Goal: Task Accomplishment & Management: Complete application form

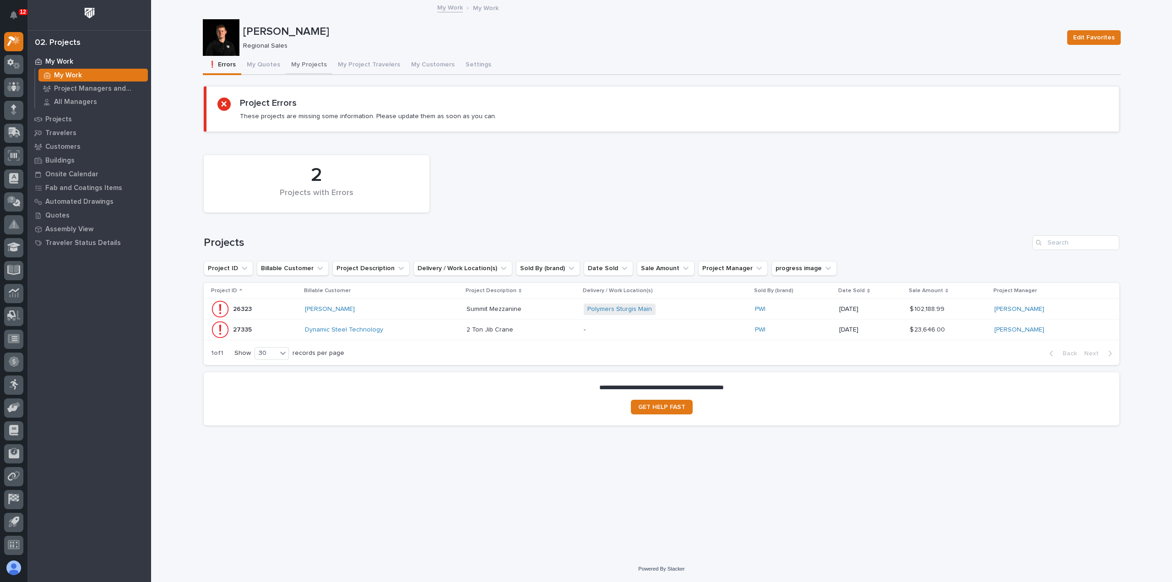
click at [306, 68] on button "My Projects" at bounding box center [309, 65] width 47 height 19
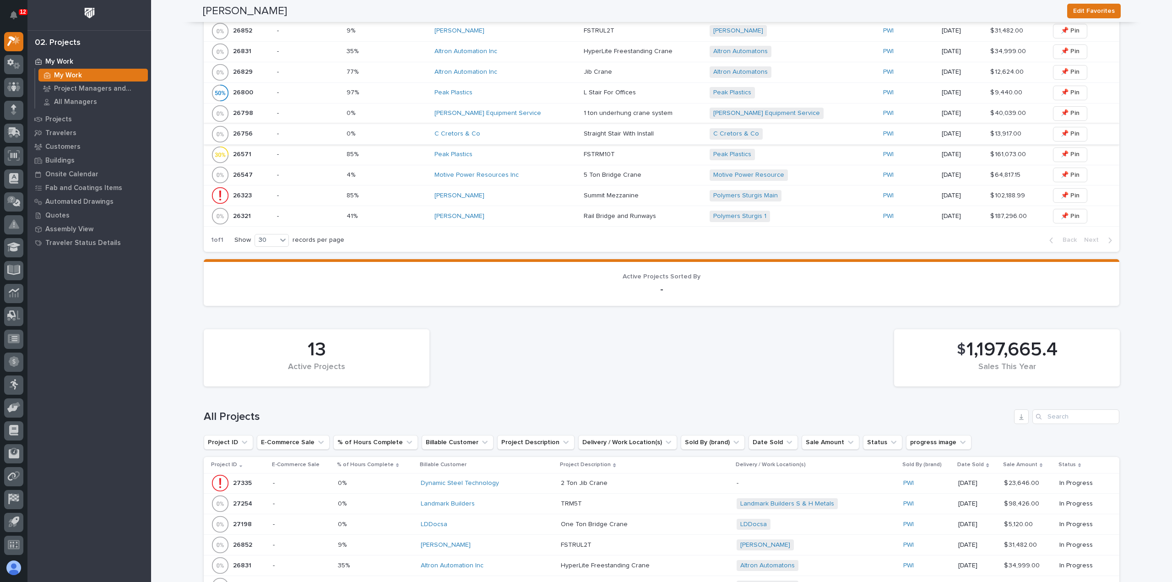
scroll to position [275, 0]
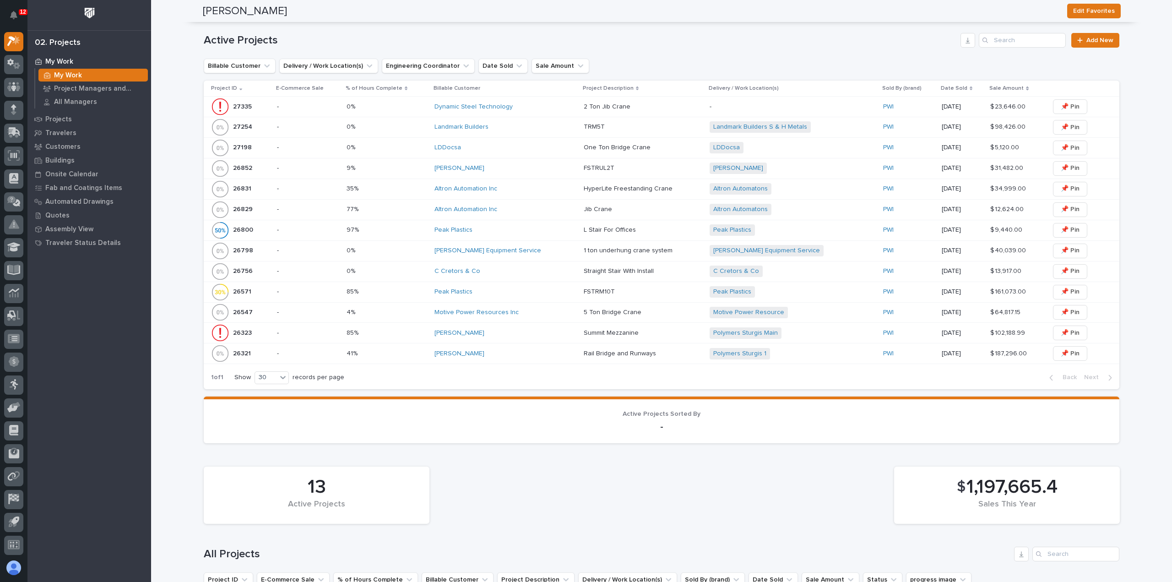
click at [519, 153] on div "LDDocsa" at bounding box center [505, 147] width 142 height 15
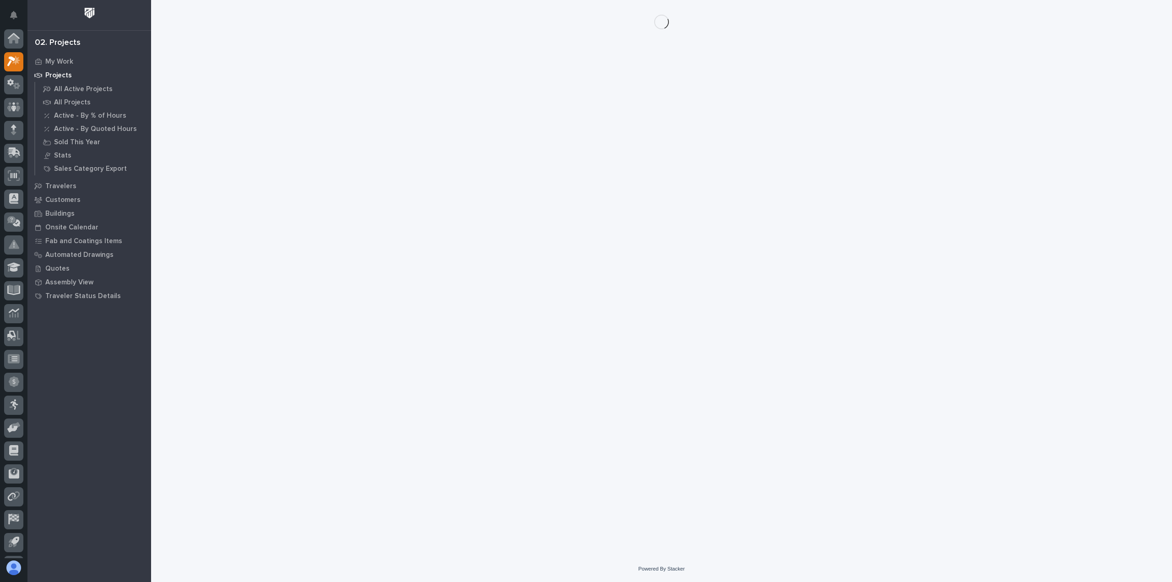
scroll to position [20, 0]
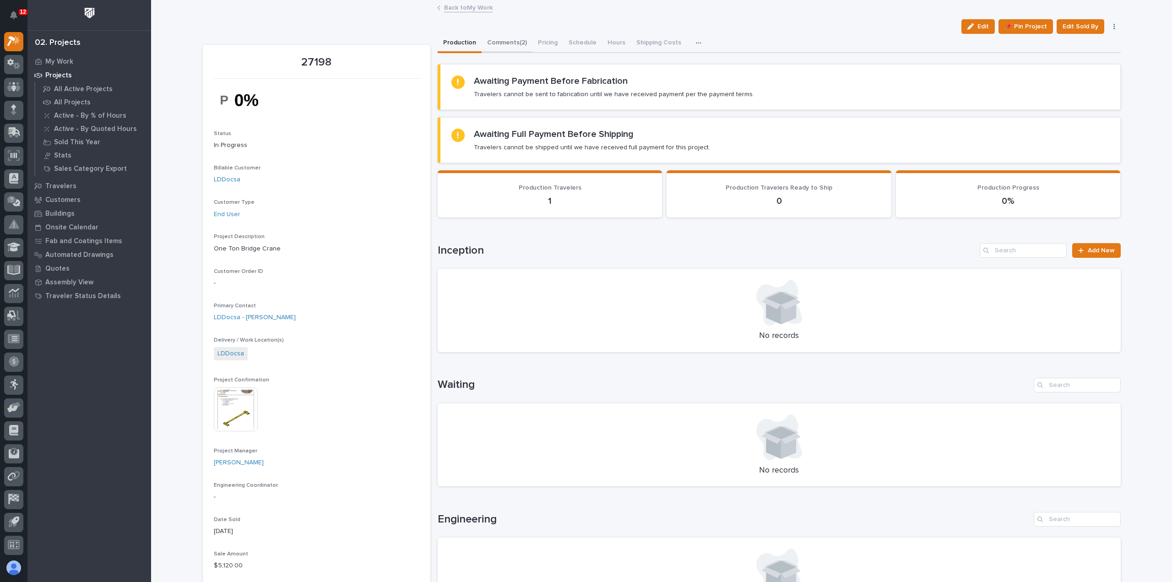
click at [501, 42] on button "Comments (2)" at bounding box center [506, 43] width 51 height 19
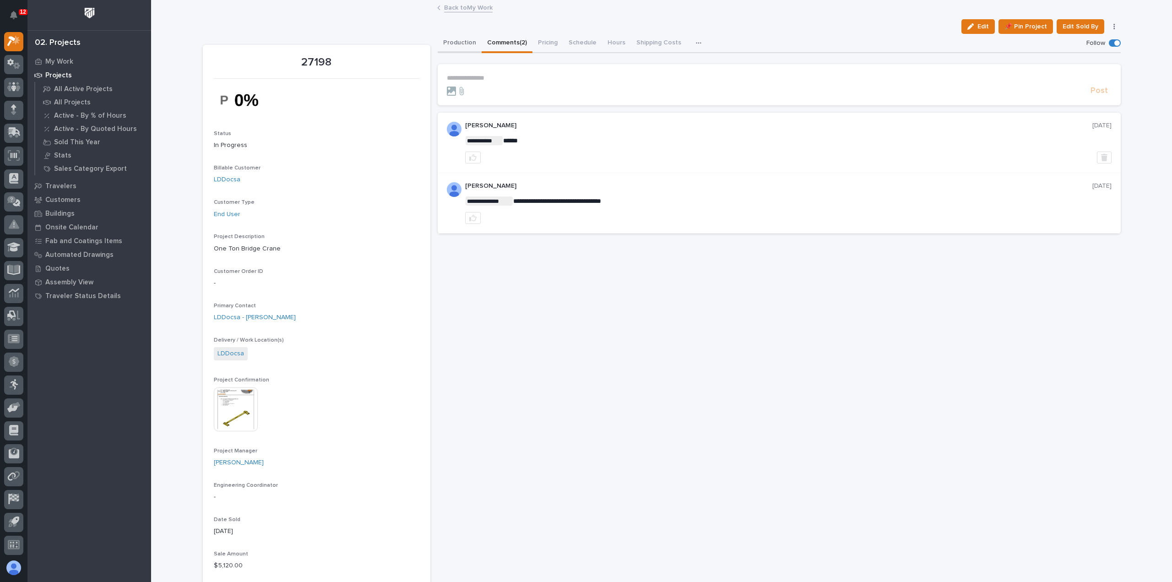
click at [454, 42] on button "Production" at bounding box center [460, 43] width 44 height 19
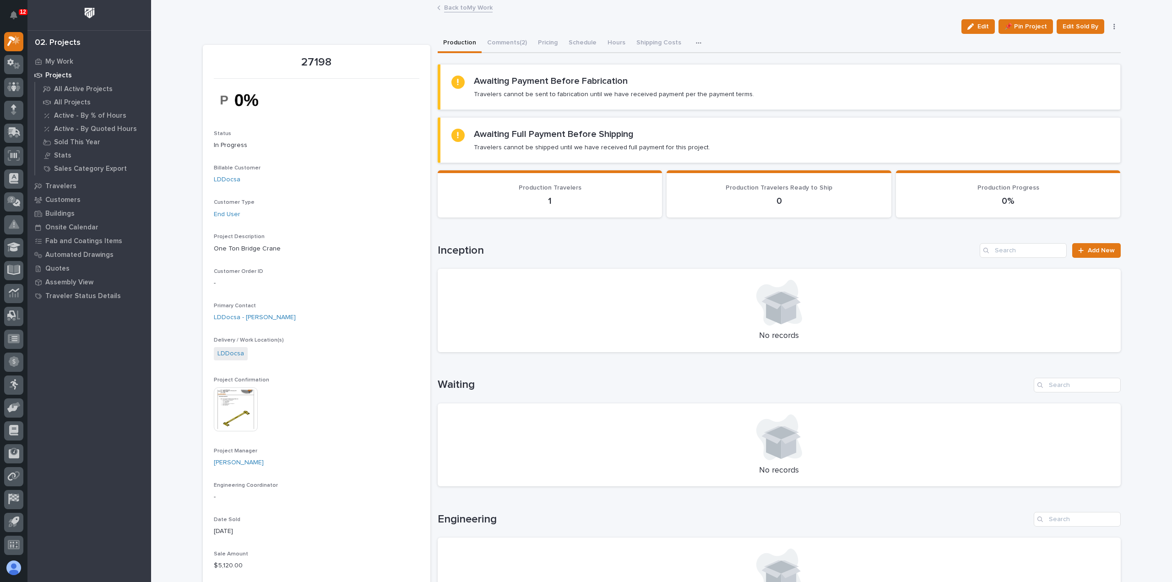
click at [475, 5] on link "Back to My Work" at bounding box center [468, 7] width 49 height 11
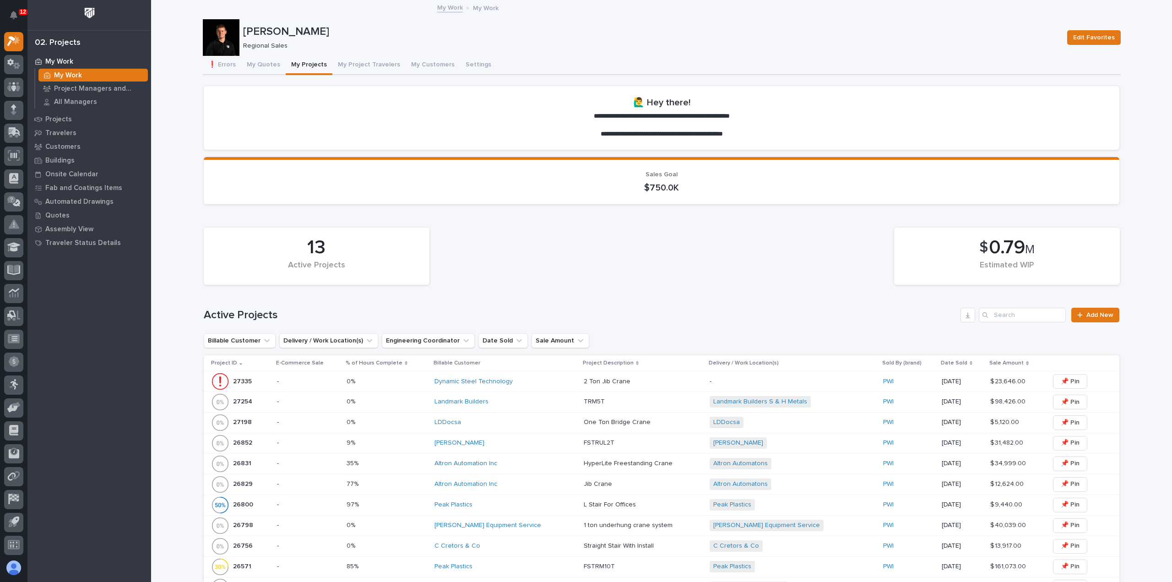
scroll to position [137, 0]
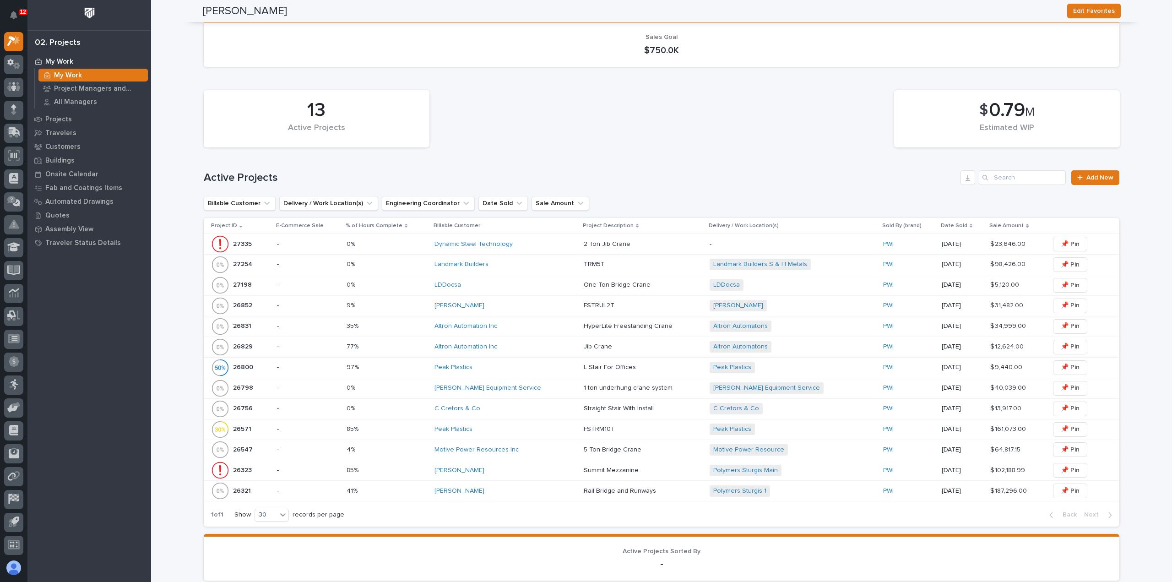
click at [479, 291] on div "LDDocsa" at bounding box center [505, 284] width 142 height 15
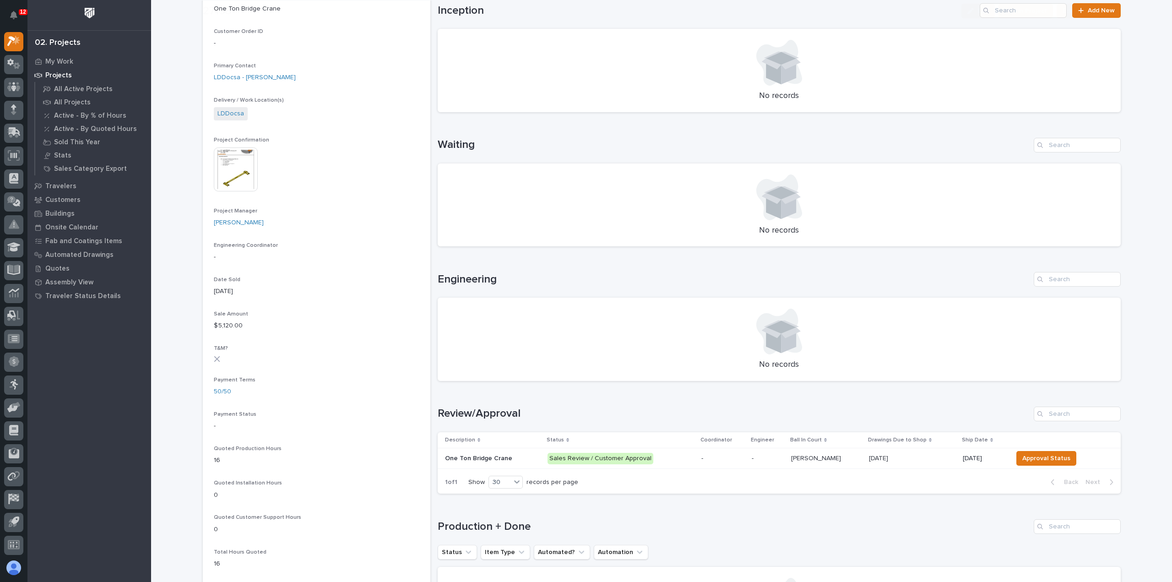
scroll to position [275, 0]
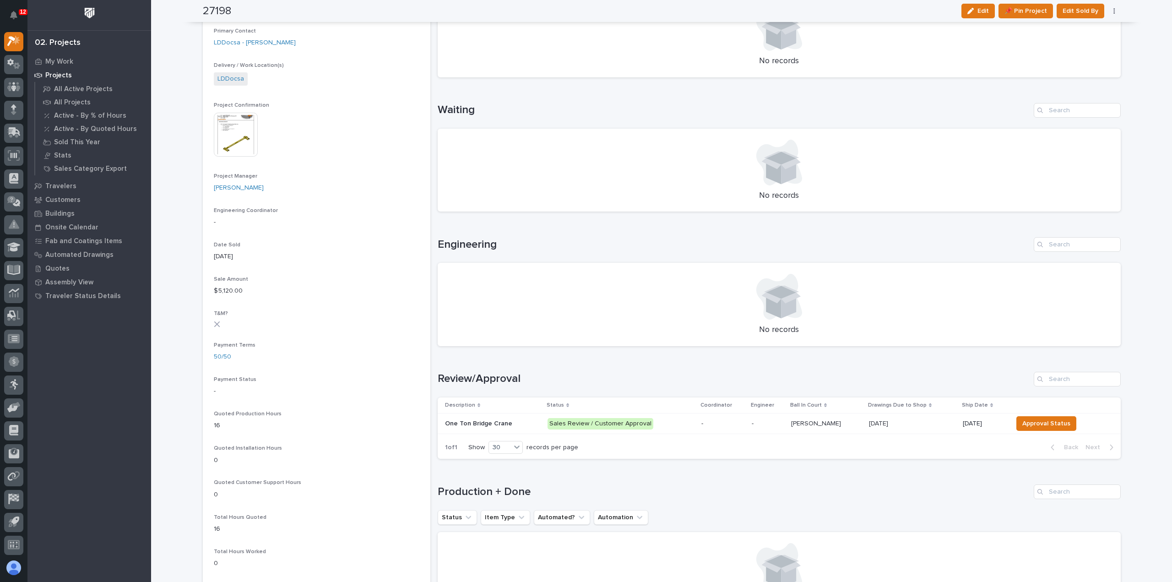
click at [670, 422] on p "Sales Review / Customer Approval" at bounding box center [620, 423] width 146 height 11
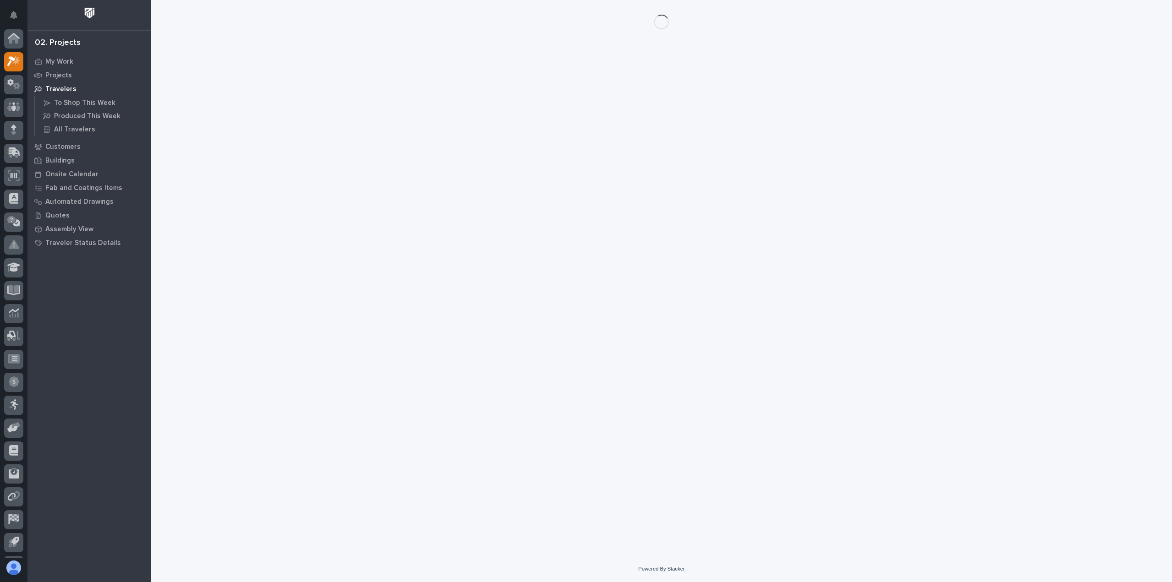
scroll to position [20, 0]
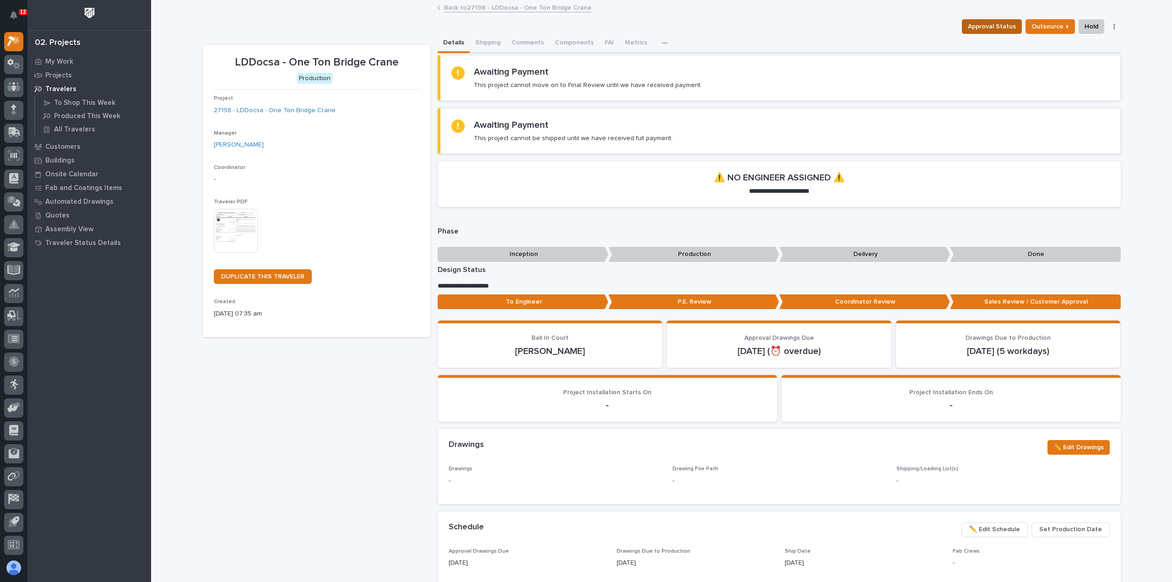
click at [982, 21] on span "Approval Status" at bounding box center [991, 26] width 48 height 11
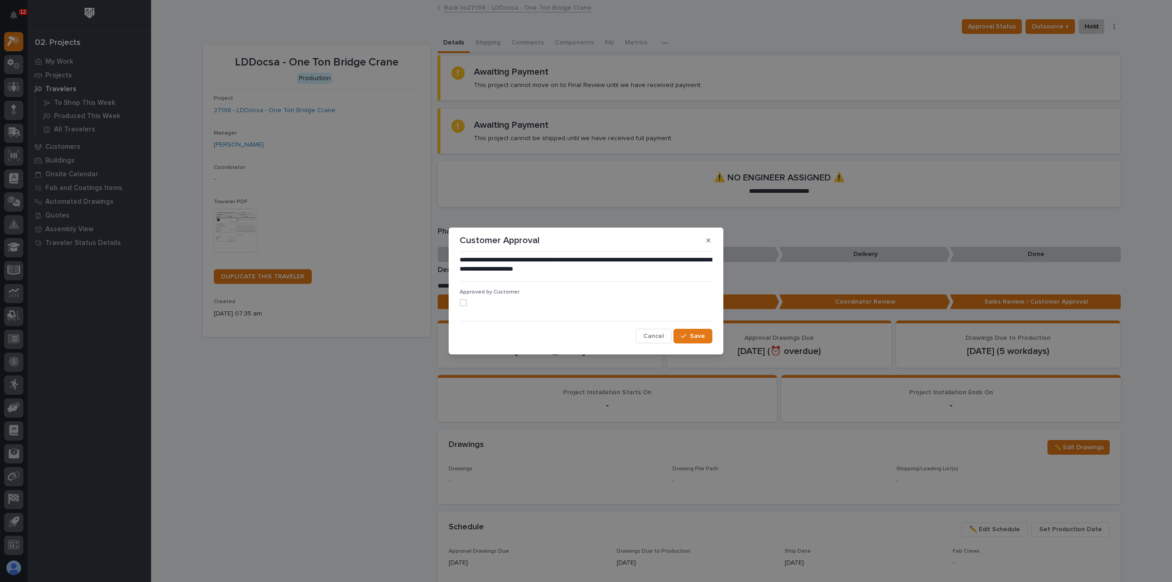
click at [461, 303] on span at bounding box center [462, 302] width 7 height 7
click at [698, 336] on span "Save" at bounding box center [697, 336] width 15 height 8
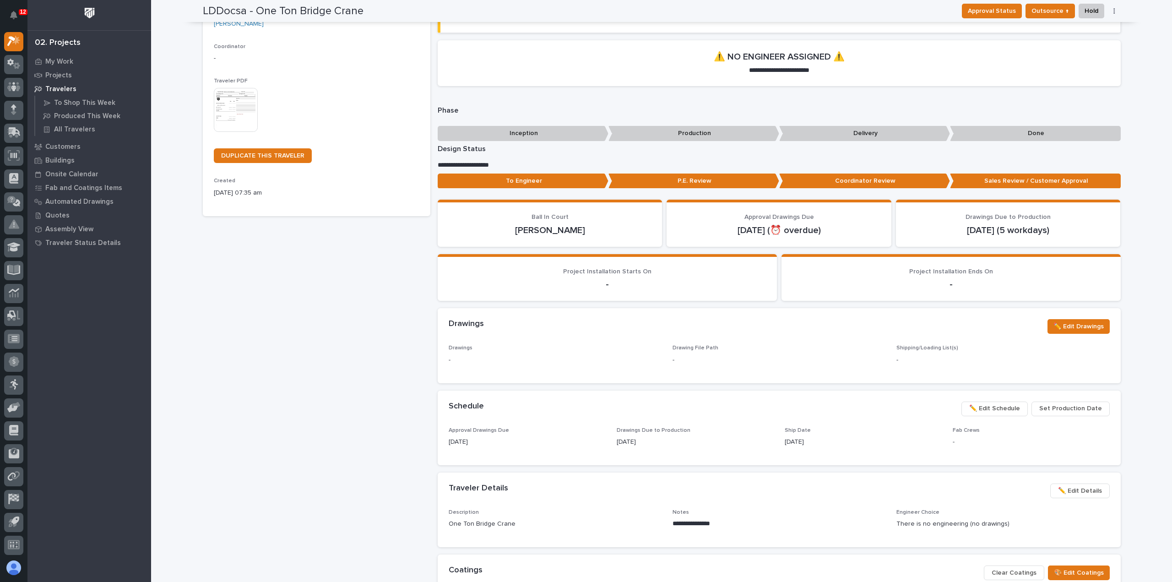
scroll to position [0, 0]
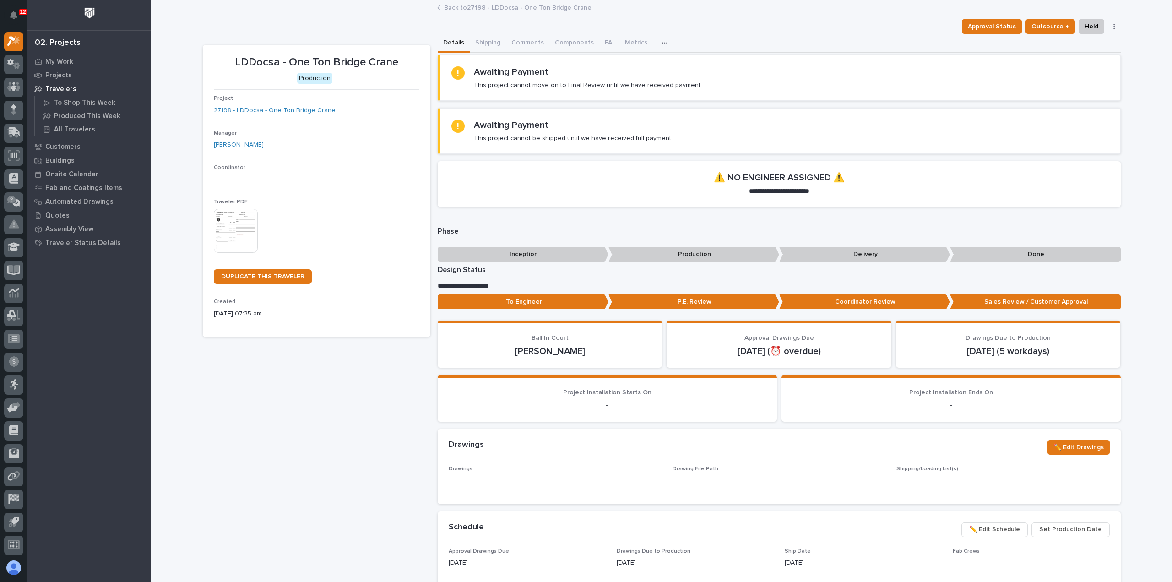
click at [532, 9] on link "Back to 27198 - LDDocsa - One Ton Bridge Crane" at bounding box center [517, 7] width 147 height 11
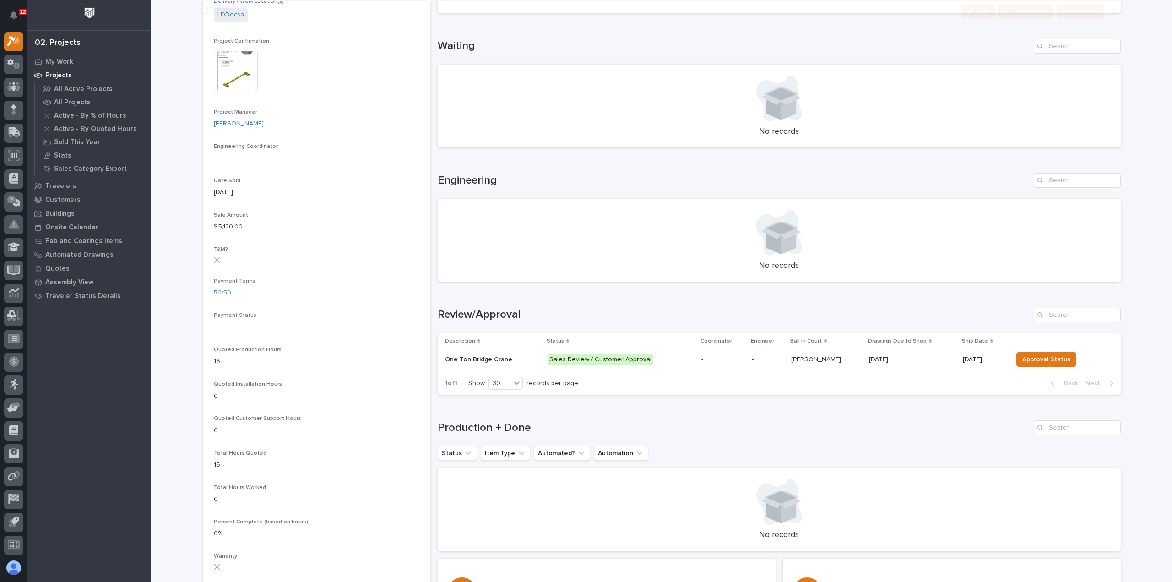
scroll to position [366, 0]
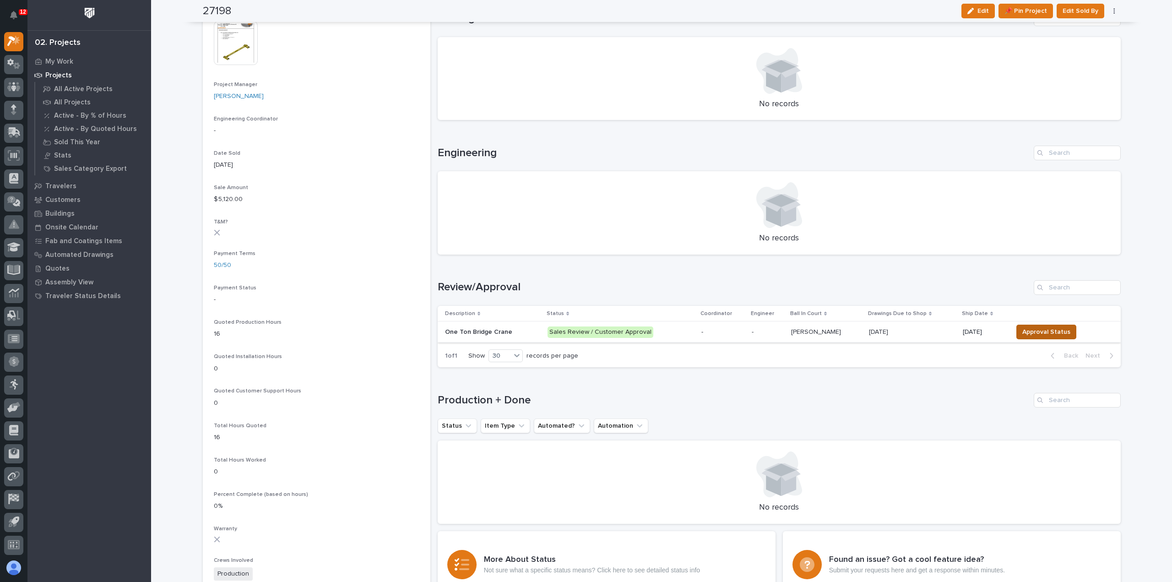
click at [1043, 331] on span "Approval Status" at bounding box center [1046, 331] width 48 height 11
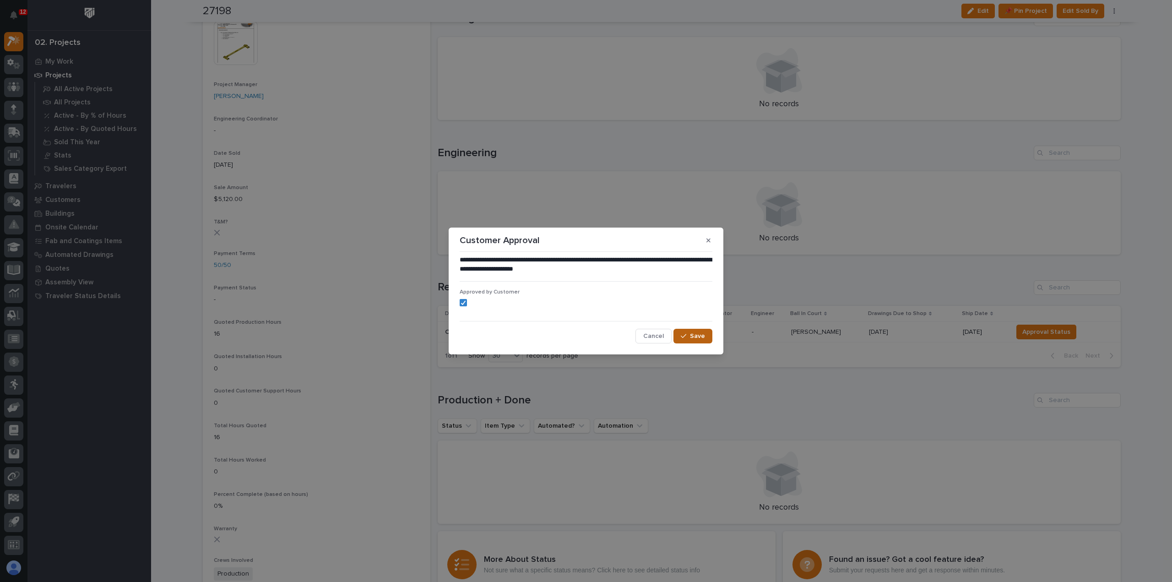
click at [695, 337] on span "Save" at bounding box center [697, 336] width 15 height 8
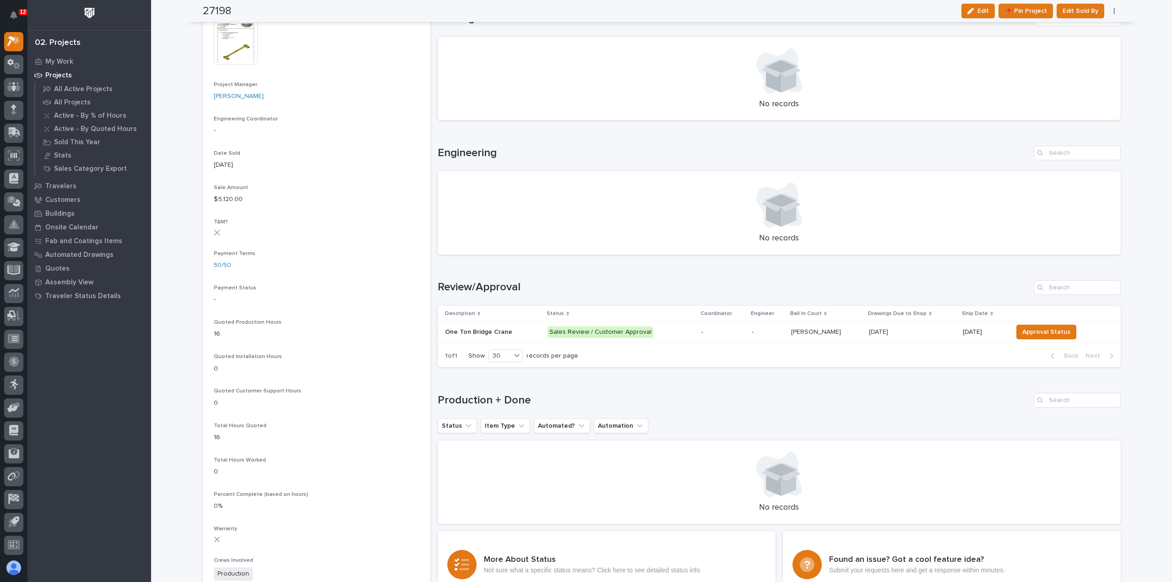
click at [761, 334] on p "-" at bounding box center [767, 332] width 32 height 8
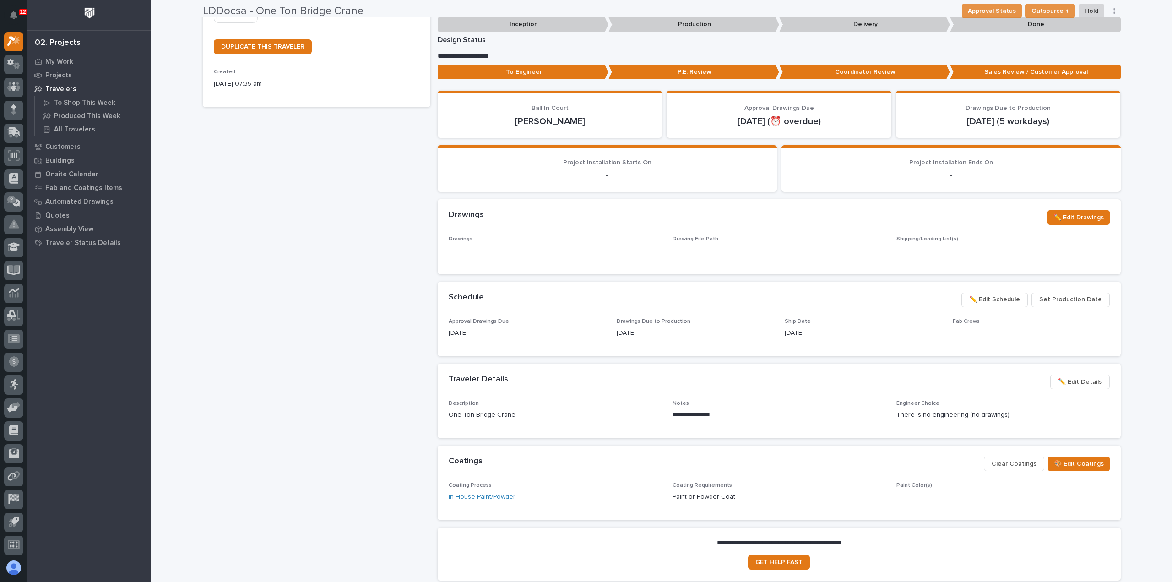
scroll to position [275, 0]
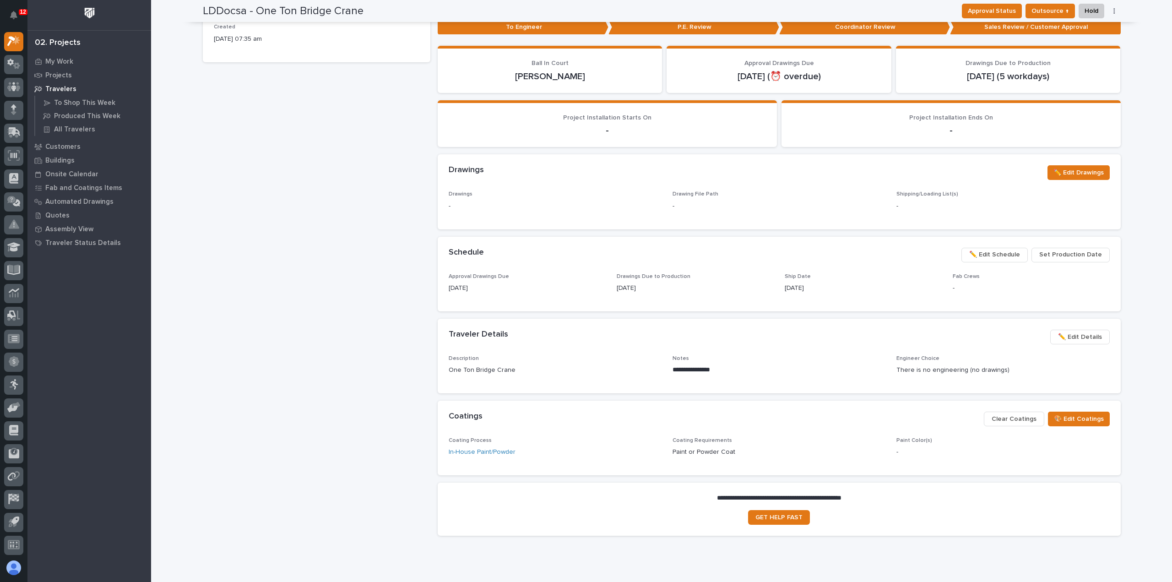
click at [1079, 335] on span "✏️ Edit Details" at bounding box center [1080, 336] width 44 height 11
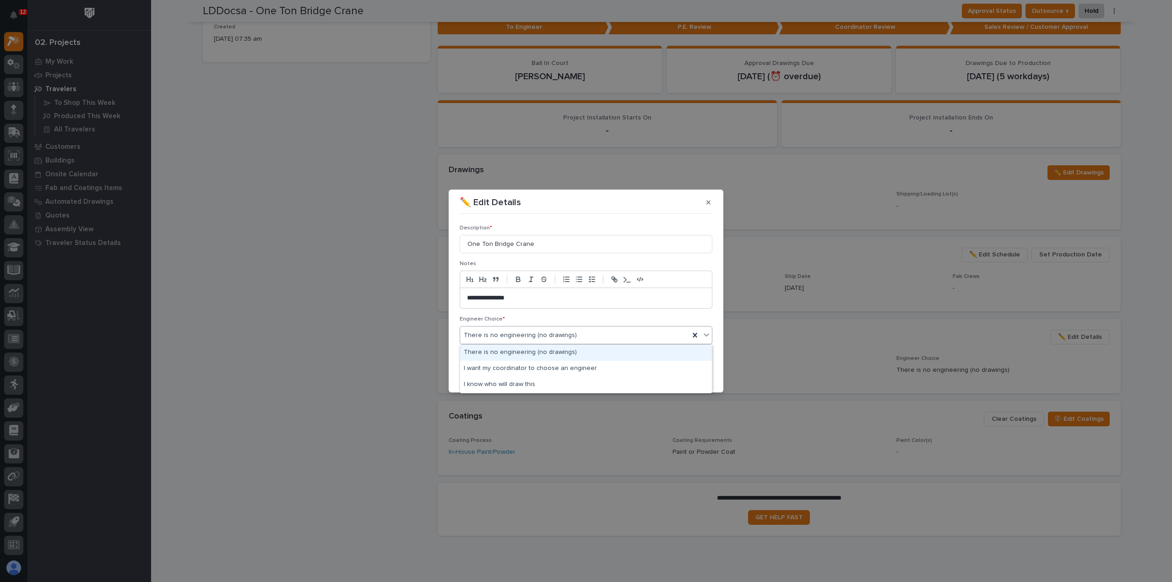
click at [708, 337] on icon at bounding box center [706, 334] width 9 height 9
click at [696, 336] on icon at bounding box center [694, 335] width 4 height 5
type input "**"
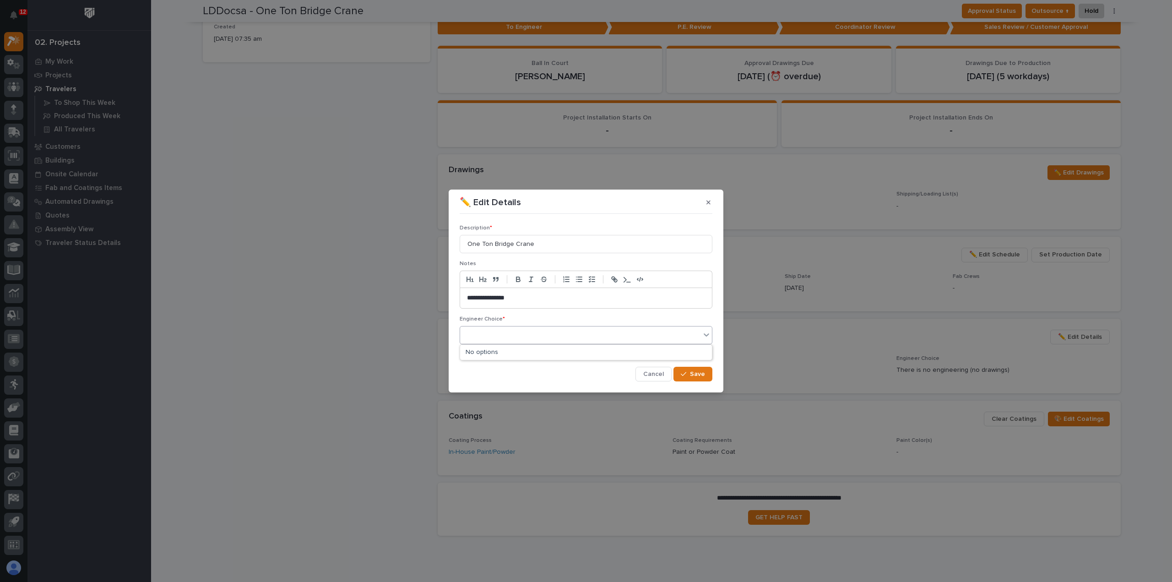
click at [705, 334] on icon at bounding box center [705, 335] width 5 height 3
click at [704, 333] on icon at bounding box center [706, 334] width 9 height 9
click at [610, 386] on div "I know who will draw this" at bounding box center [586, 385] width 252 height 16
click at [700, 377] on span "Save" at bounding box center [697, 374] width 15 height 8
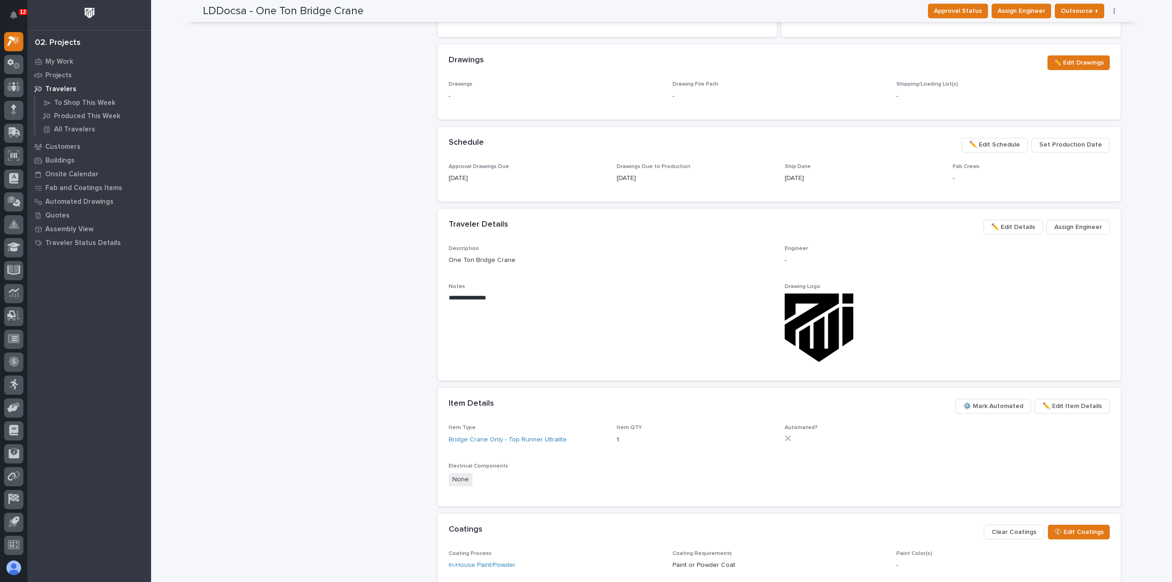
scroll to position [431, 0]
click at [1060, 228] on span "Assign Engineer" at bounding box center [1078, 226] width 48 height 11
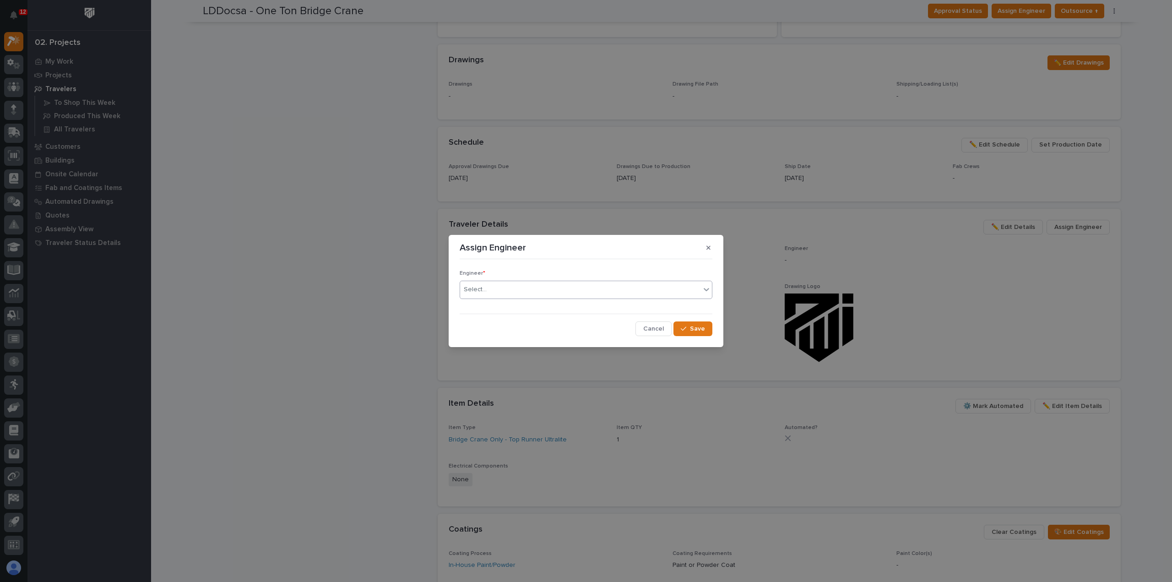
click at [540, 288] on div "Select..." at bounding box center [580, 289] width 240 height 15
type input "***"
click at [547, 309] on div "[PERSON_NAME]" at bounding box center [586, 307] width 252 height 16
click at [696, 330] on span "Save" at bounding box center [697, 328] width 15 height 8
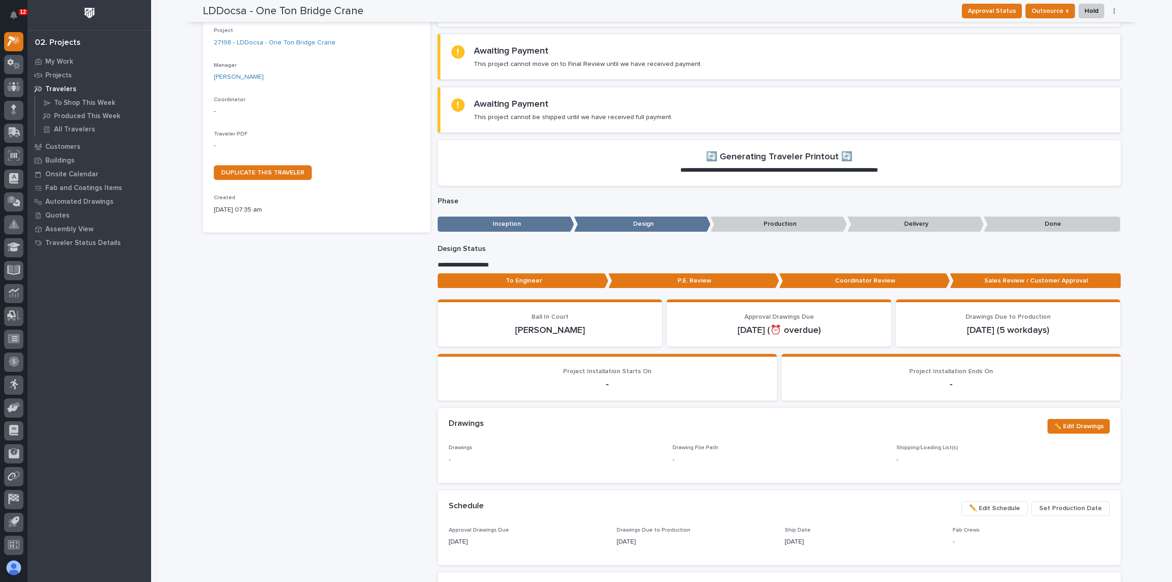
scroll to position [0, 0]
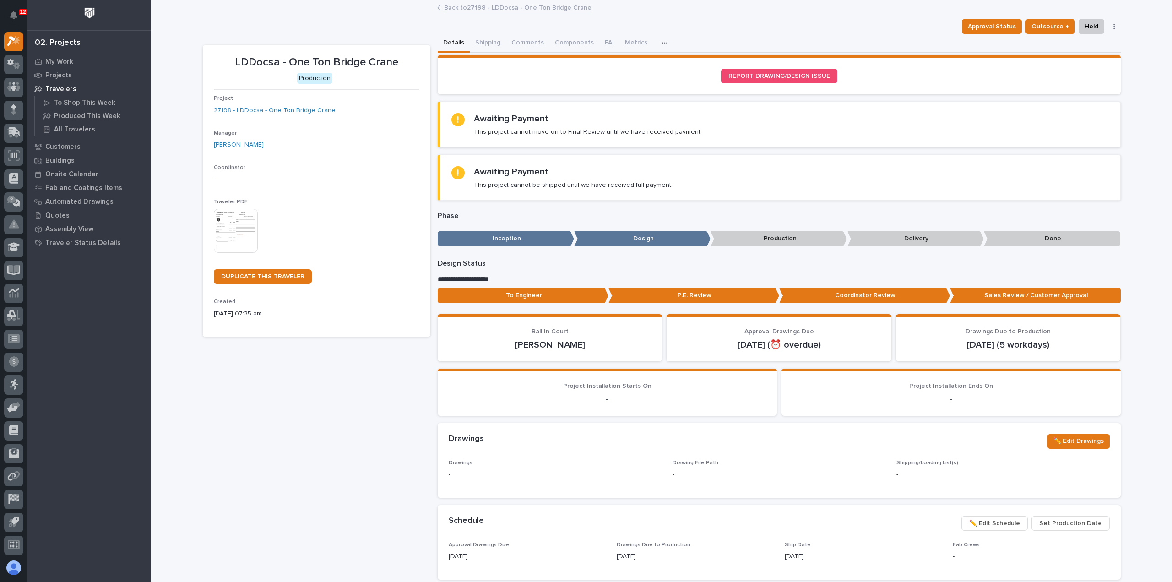
click at [232, 229] on img at bounding box center [236, 231] width 44 height 44
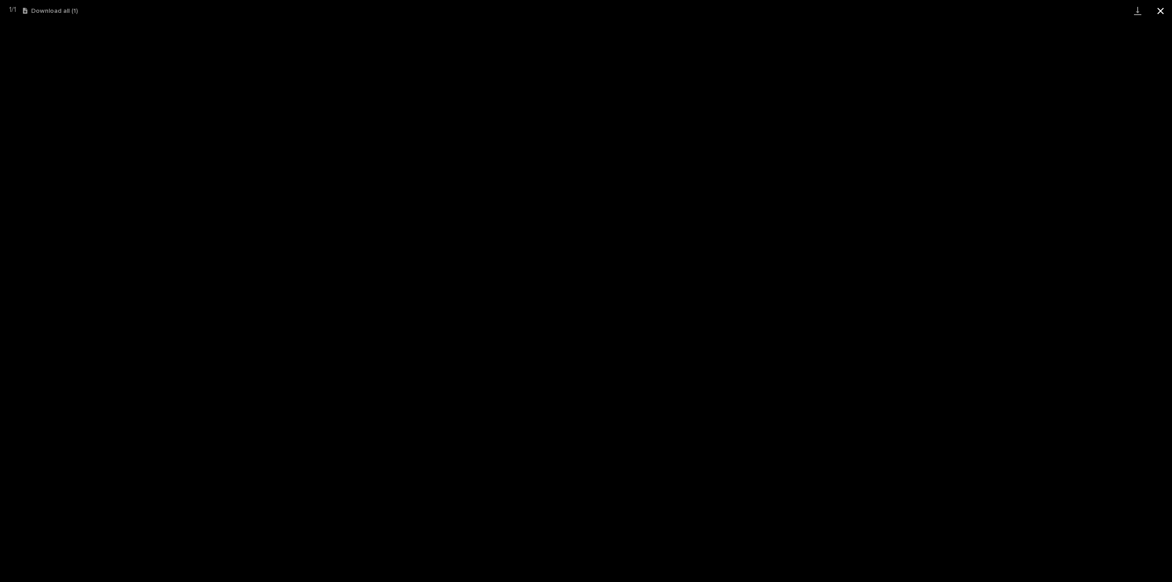
click at [1158, 12] on button "Close gallery" at bounding box center [1160, 11] width 23 height 22
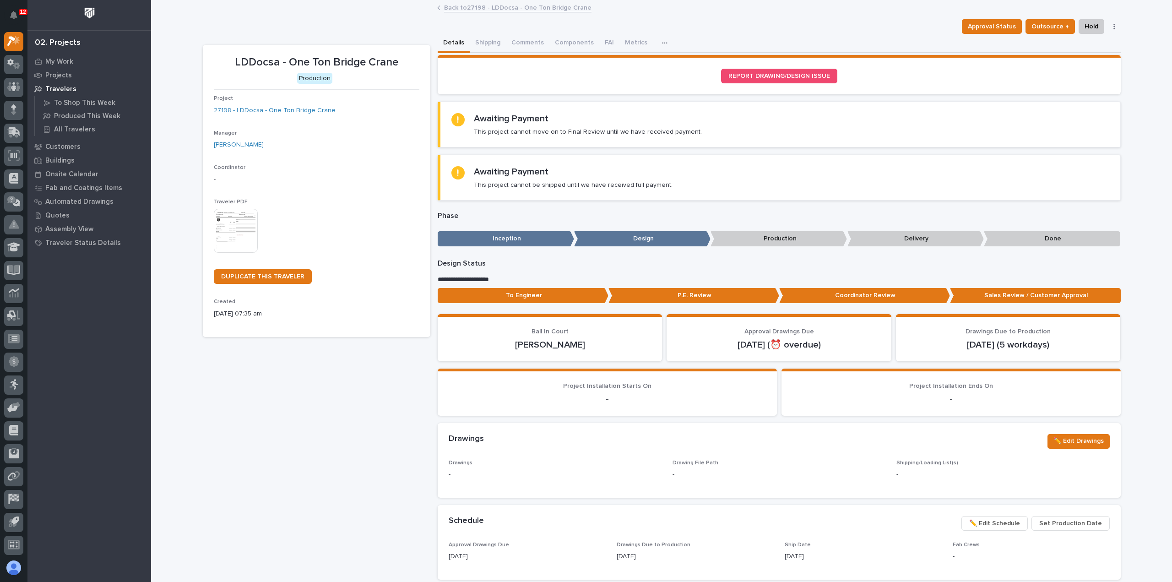
click at [470, 5] on link "Back to 27198 - LDDocsa - One Ton Bridge Crane" at bounding box center [517, 7] width 147 height 11
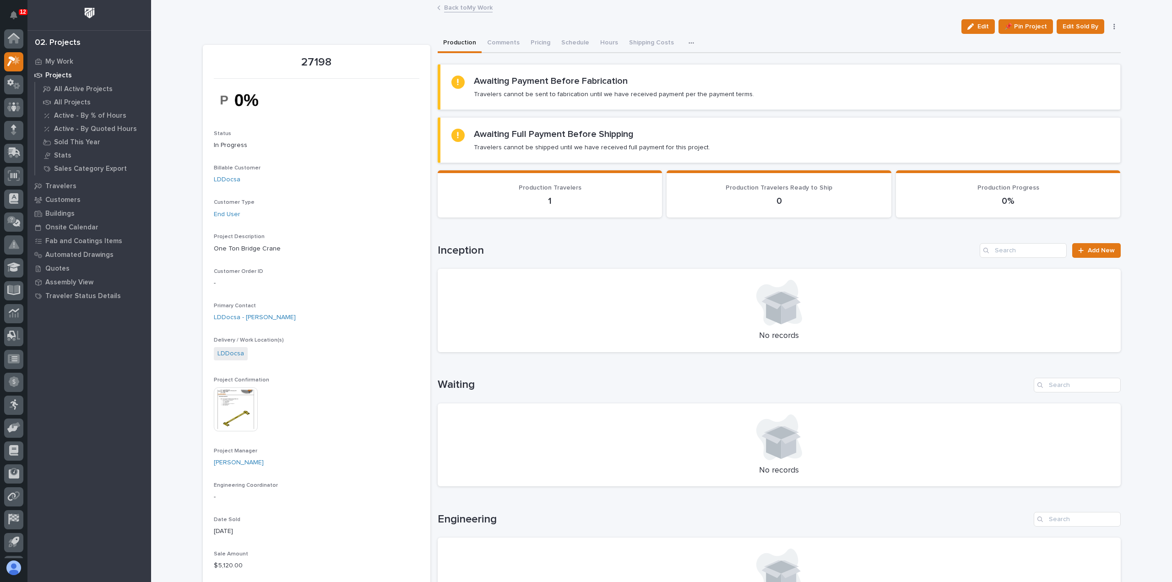
scroll to position [20, 0]
click at [456, 8] on link "Back to My Work" at bounding box center [468, 7] width 49 height 11
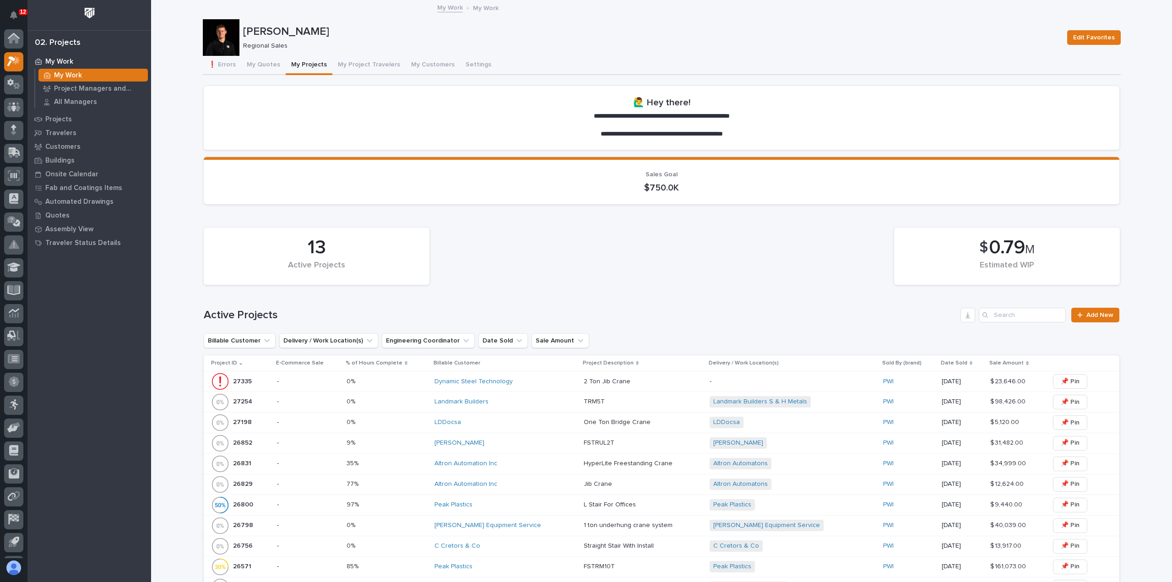
scroll to position [20, 0]
click at [762, 317] on h1 "Active Projects" at bounding box center [580, 314] width 753 height 13
click at [11, 42] on icon at bounding box center [13, 39] width 9 height 9
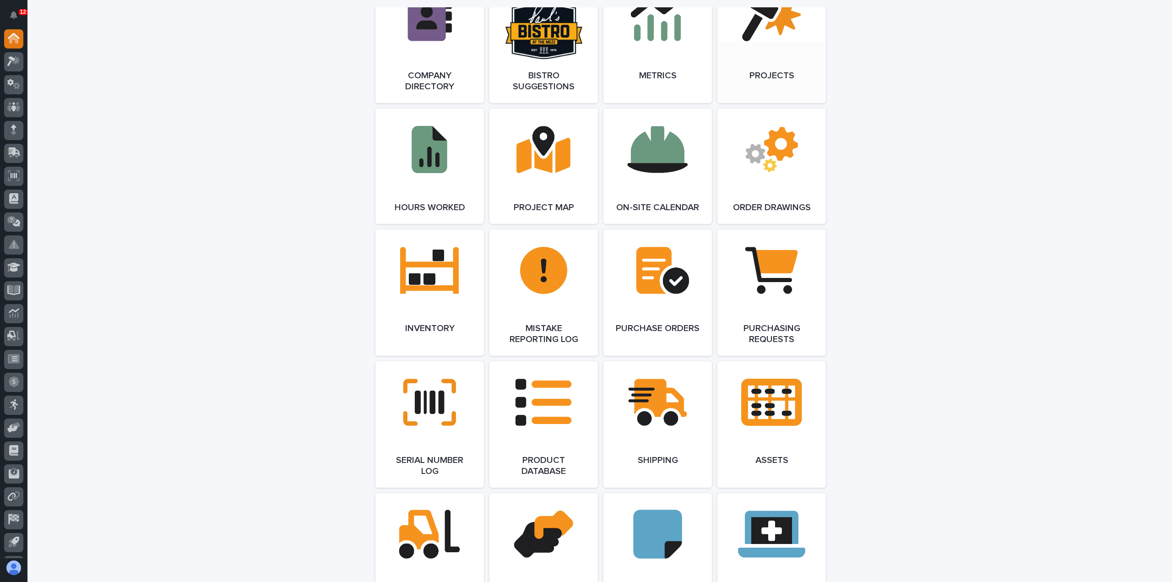
scroll to position [870, 0]
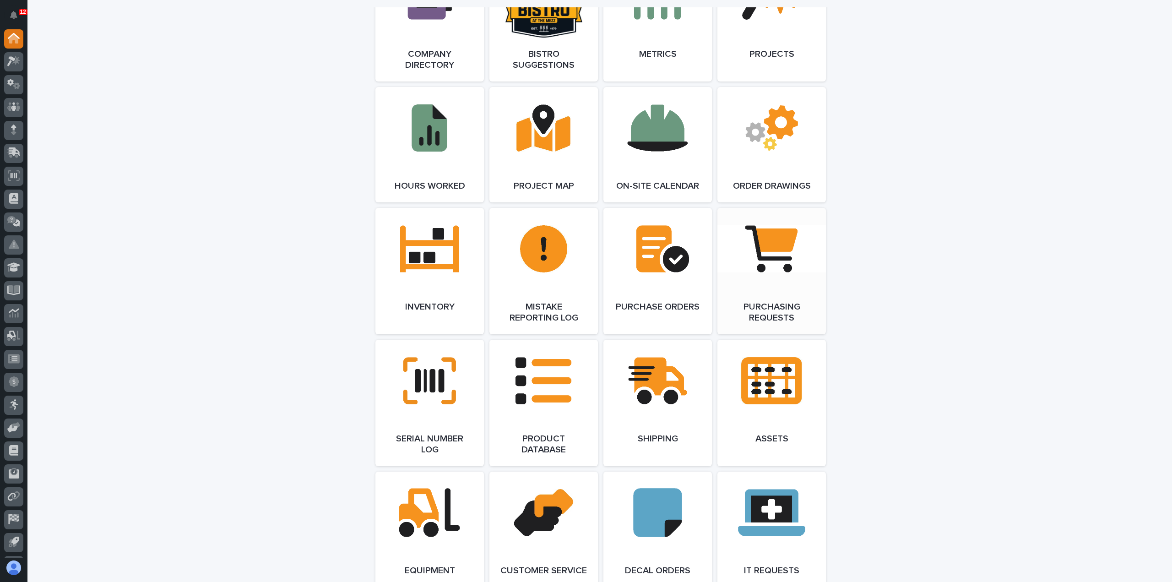
click at [752, 285] on link "Open Link" at bounding box center [771, 271] width 108 height 126
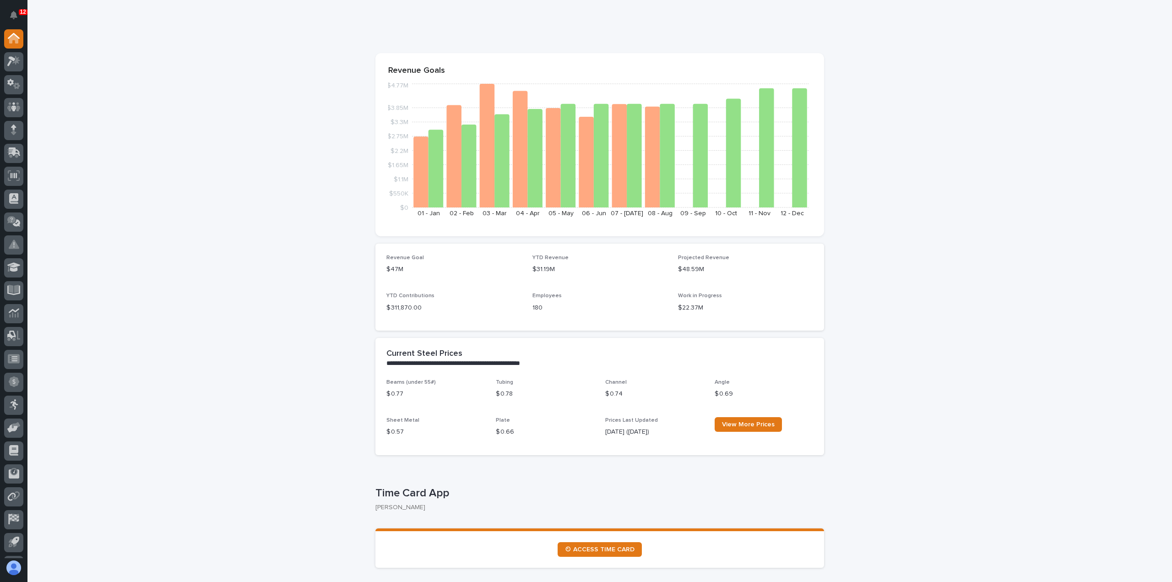
scroll to position [0, 0]
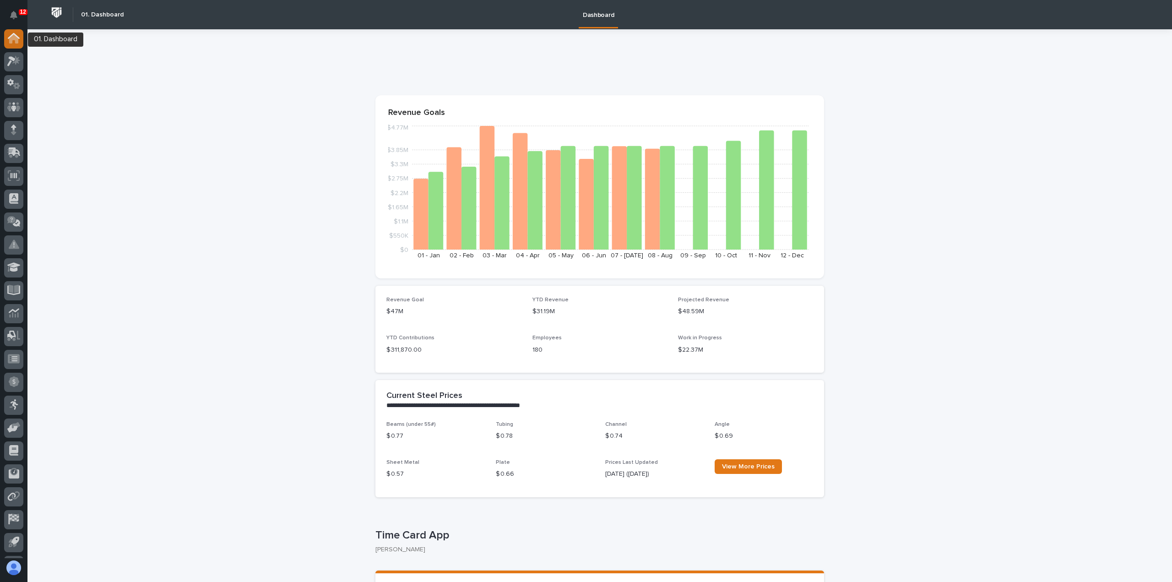
click at [15, 42] on icon at bounding box center [14, 38] width 12 height 11
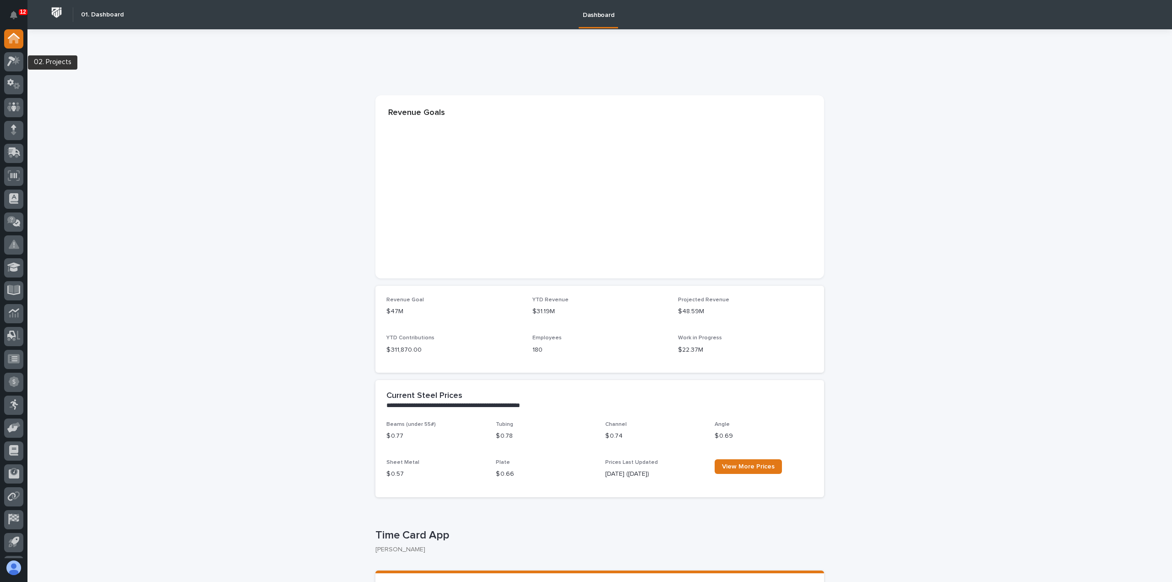
click at [9, 65] on icon at bounding box center [11, 62] width 8 height 10
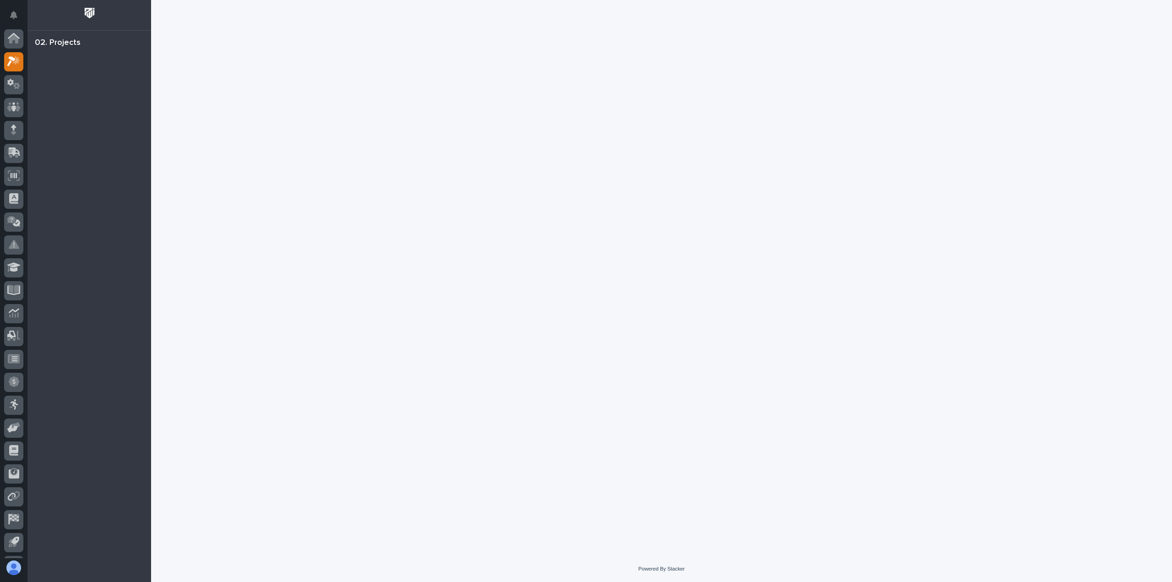
scroll to position [20, 0]
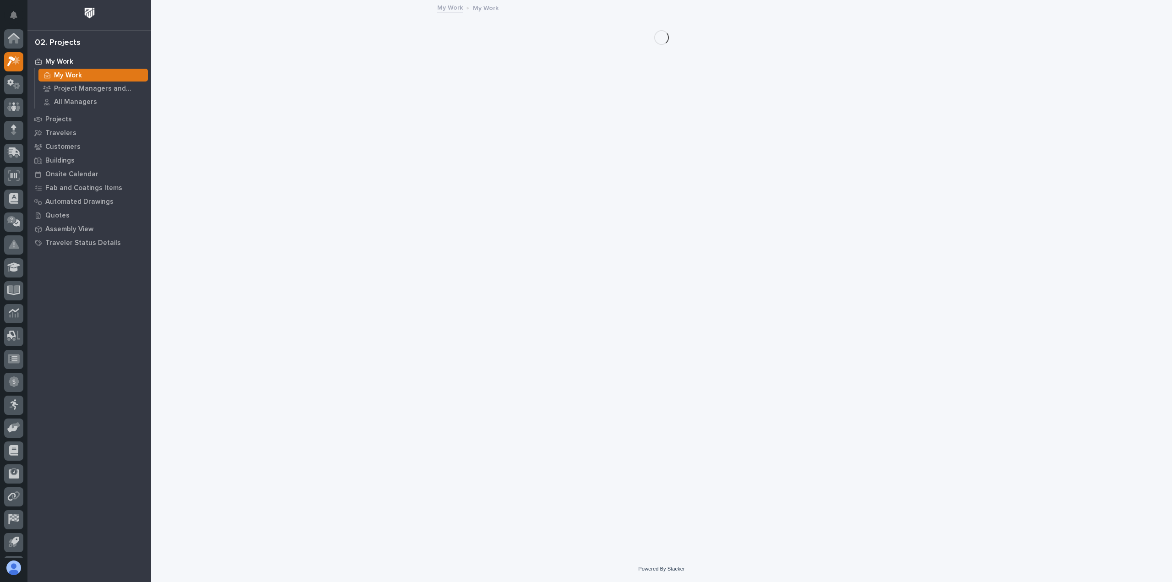
scroll to position [20, 0]
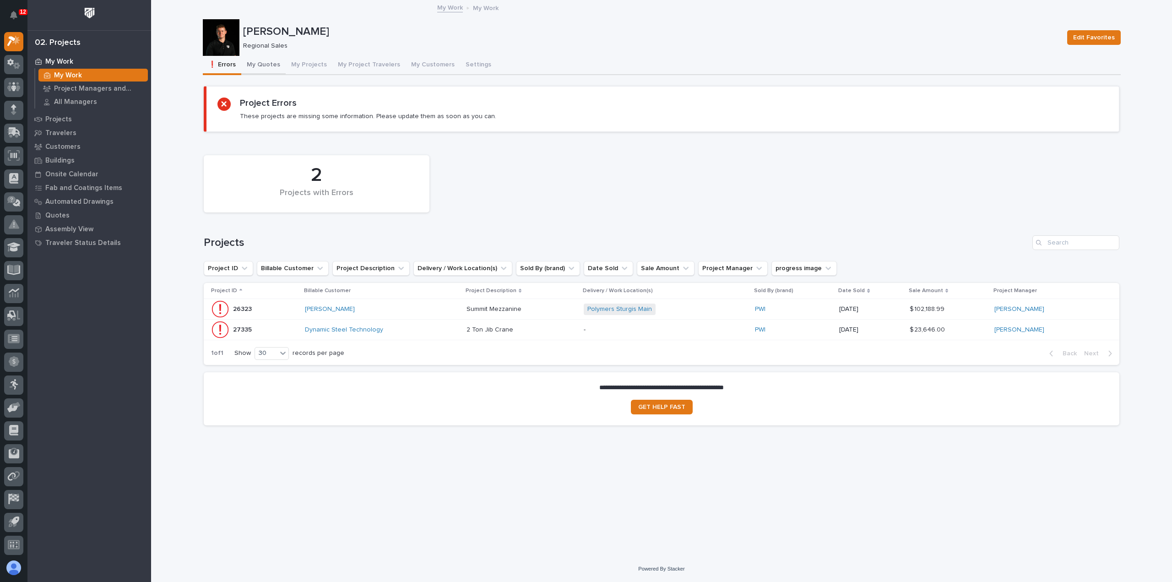
click at [263, 62] on button "My Quotes" at bounding box center [263, 65] width 44 height 19
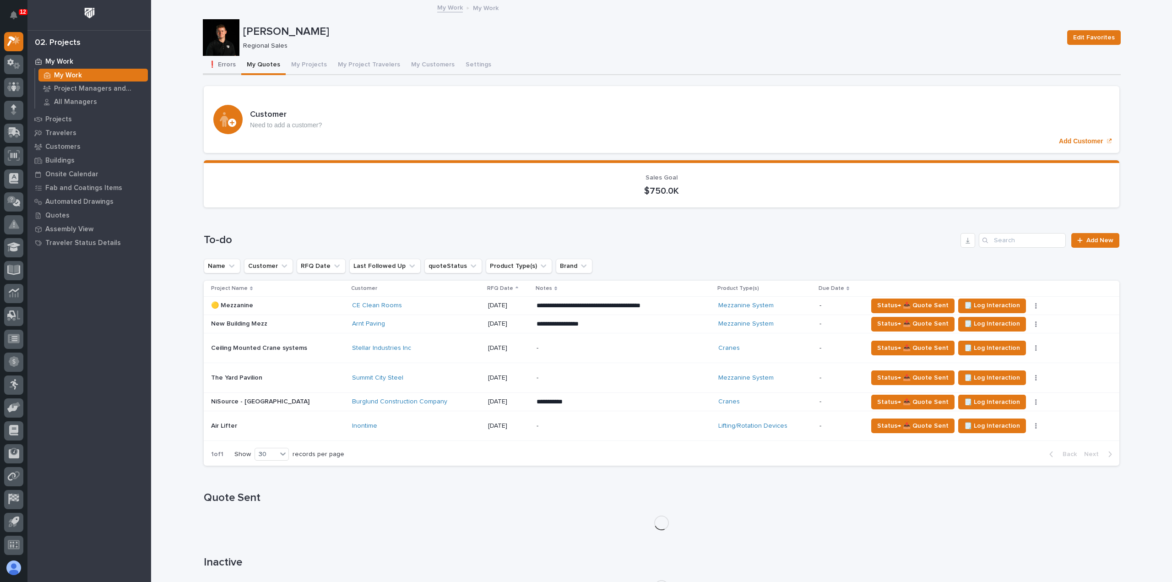
click at [221, 63] on button "❗ Errors" at bounding box center [222, 65] width 38 height 19
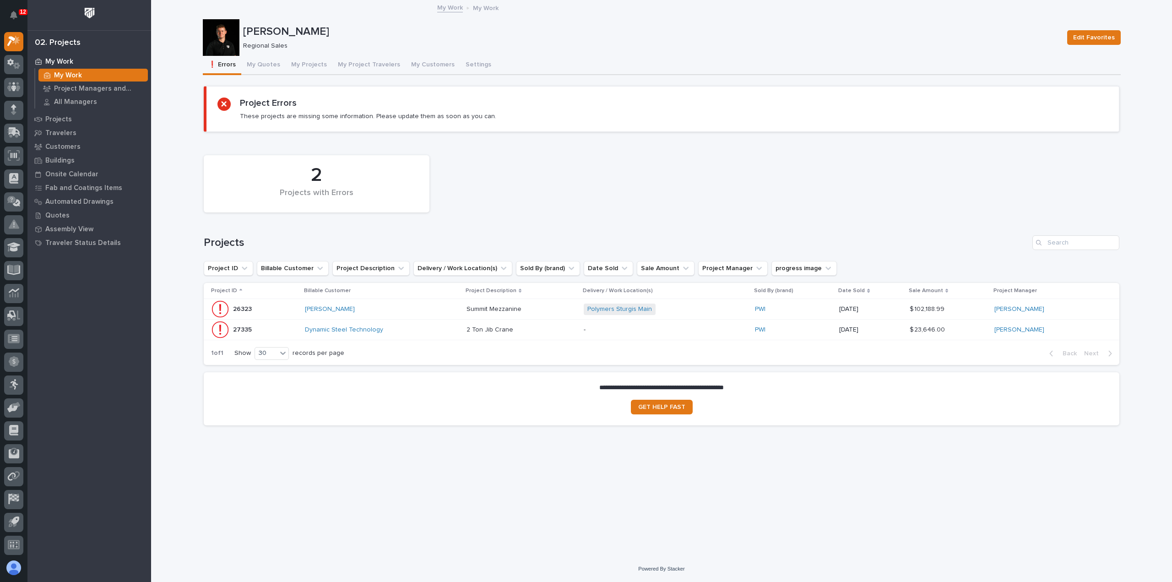
click at [555, 312] on p at bounding box center [521, 309] width 110 height 8
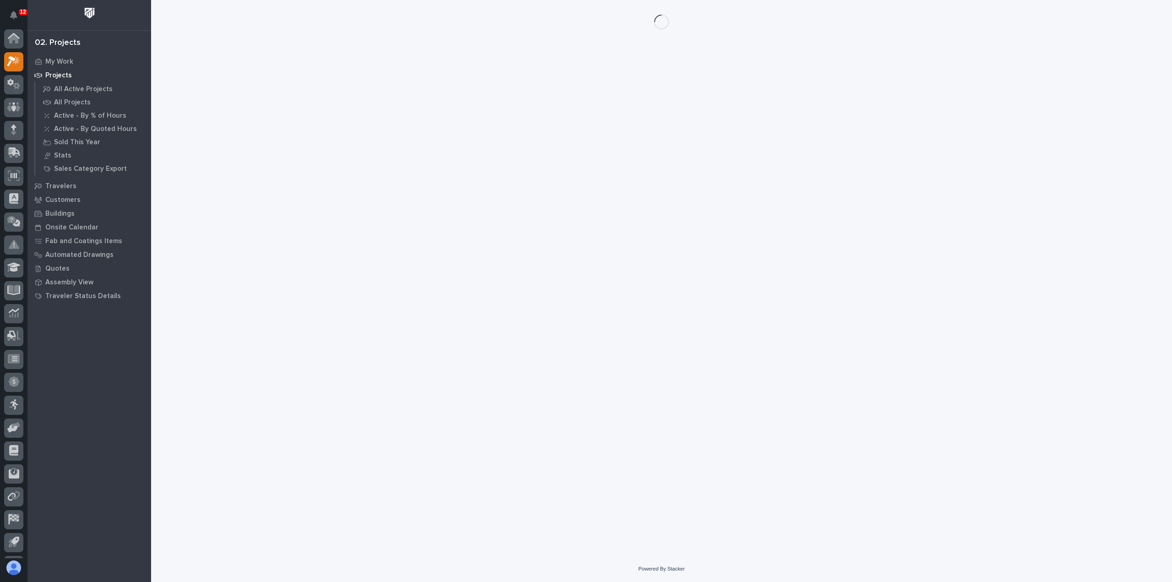
scroll to position [20, 0]
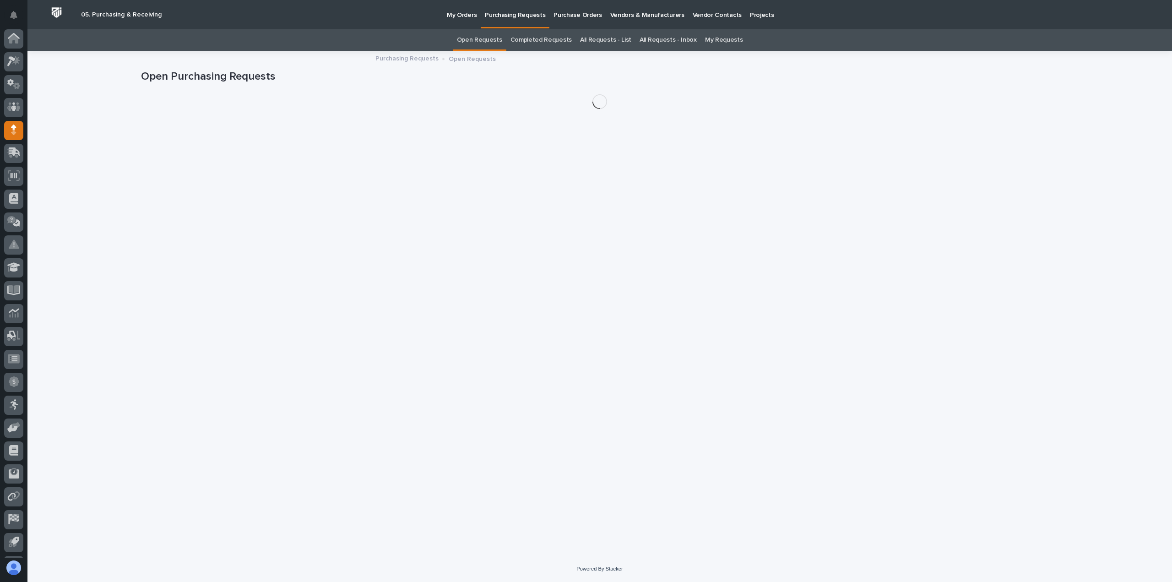
scroll to position [20, 0]
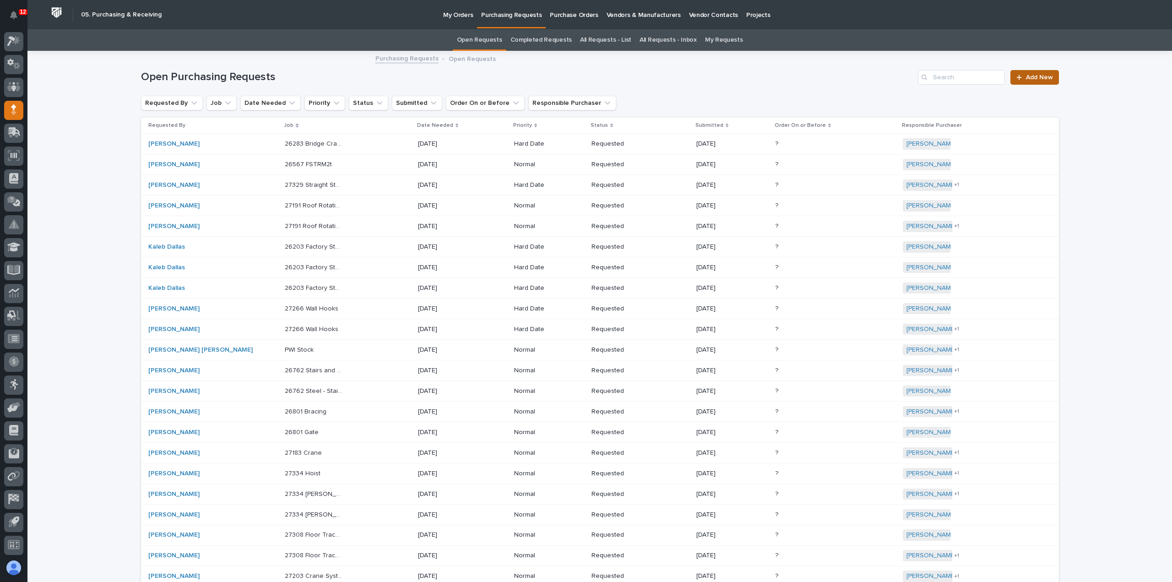
click at [1026, 76] on span "Add New" at bounding box center [1039, 77] width 27 height 6
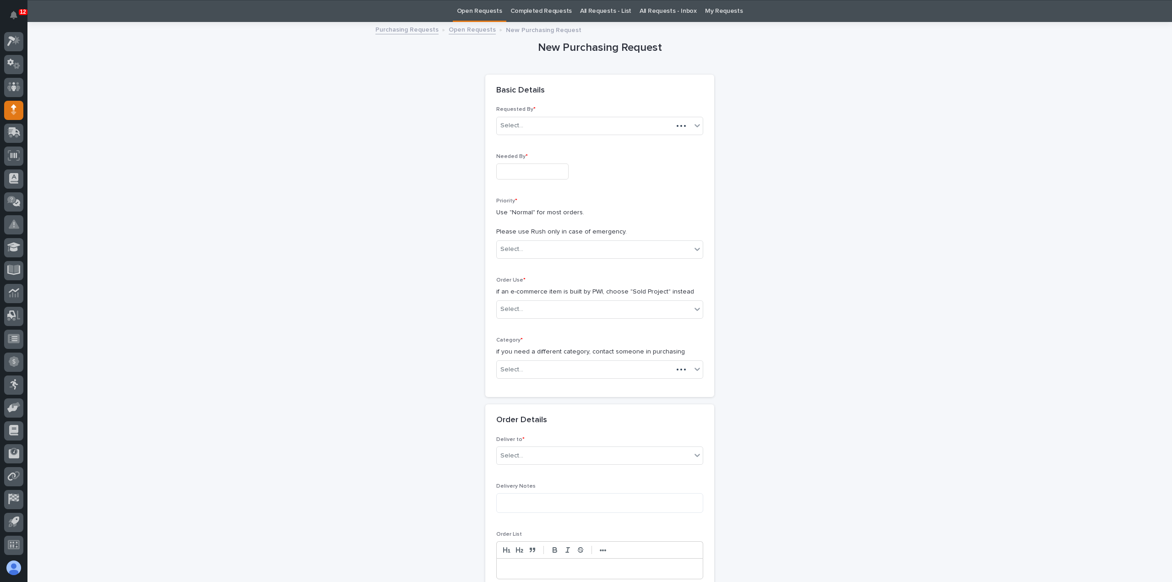
scroll to position [29, 0]
click at [565, 173] on input "text" at bounding box center [532, 171] width 72 height 16
click at [551, 97] on div "17" at bounding box center [556, 96] width 12 height 12
type input "**********"
click at [530, 249] on div "Select..." at bounding box center [594, 248] width 194 height 15
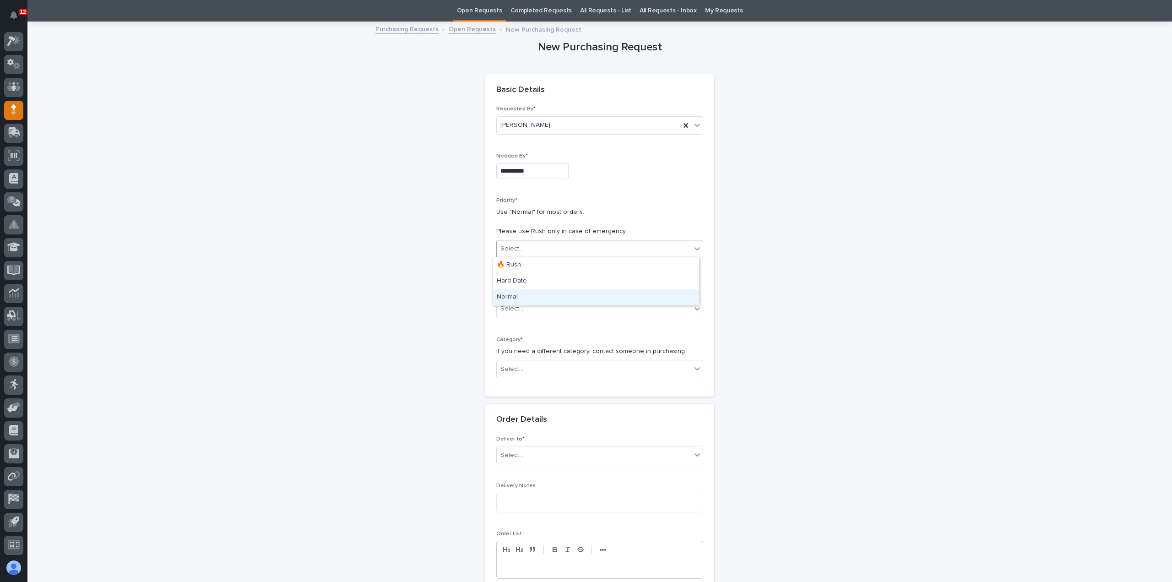
click at [524, 294] on div "Normal" at bounding box center [596, 297] width 206 height 16
click at [524, 306] on input "text" at bounding box center [524, 309] width 1 height 8
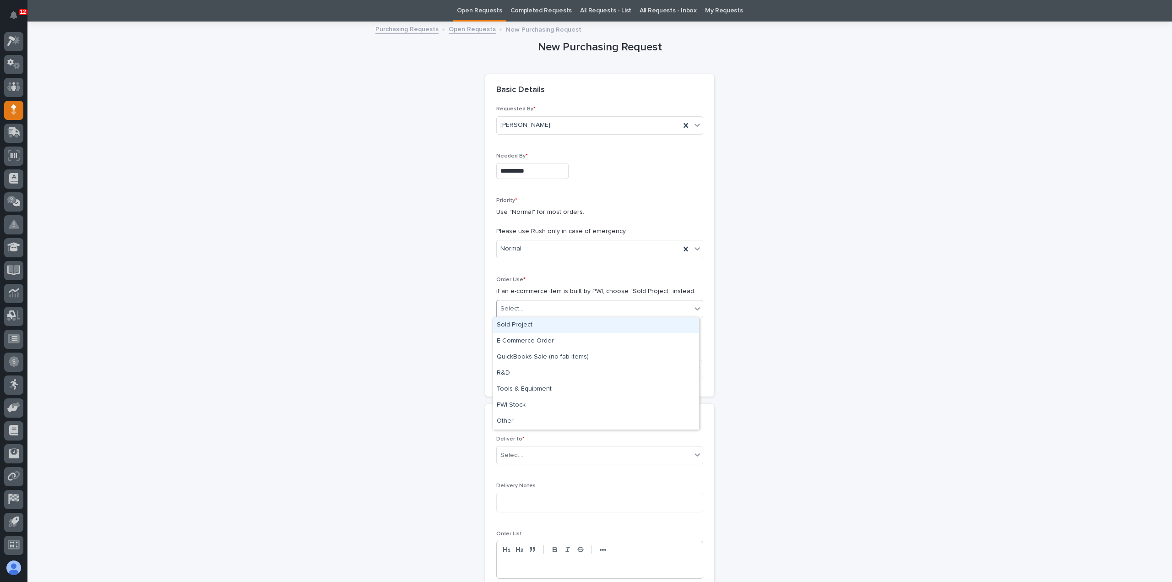
click at [528, 329] on div "Sold Project" at bounding box center [596, 325] width 206 height 16
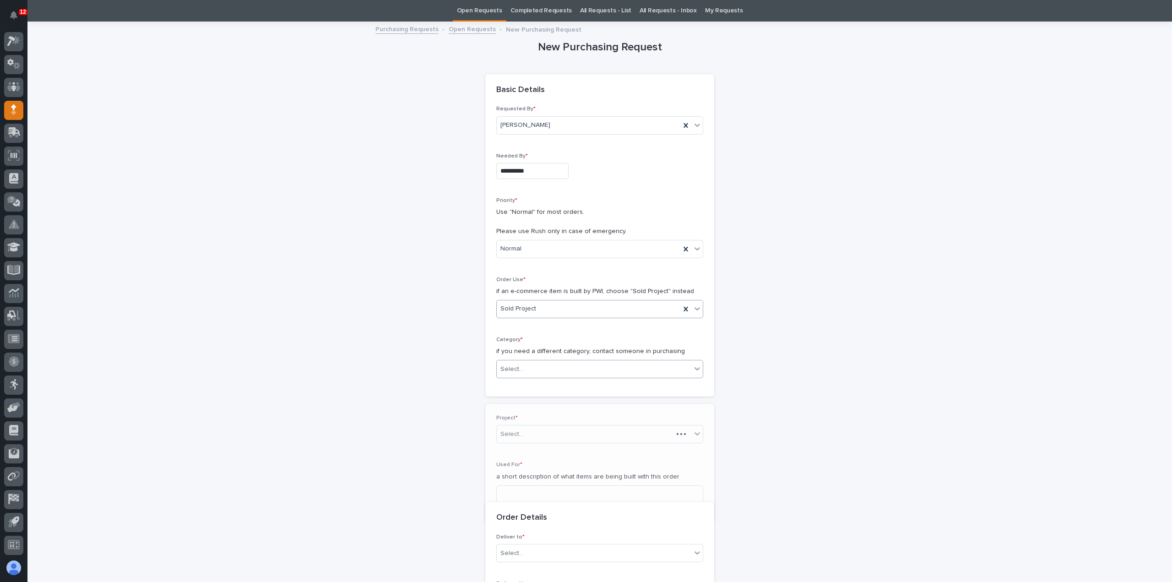
click at [521, 369] on div "Select..." at bounding box center [594, 369] width 194 height 15
click at [516, 488] on div "Steel" at bounding box center [596, 490] width 206 height 16
click at [536, 427] on div "Select..." at bounding box center [594, 434] width 194 height 15
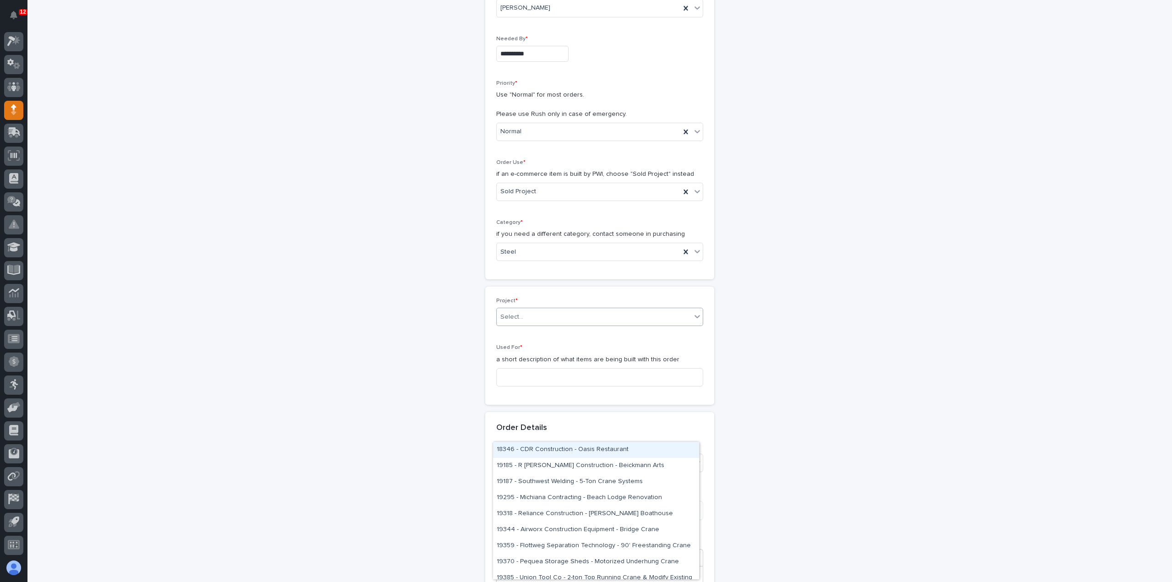
scroll to position [167, 0]
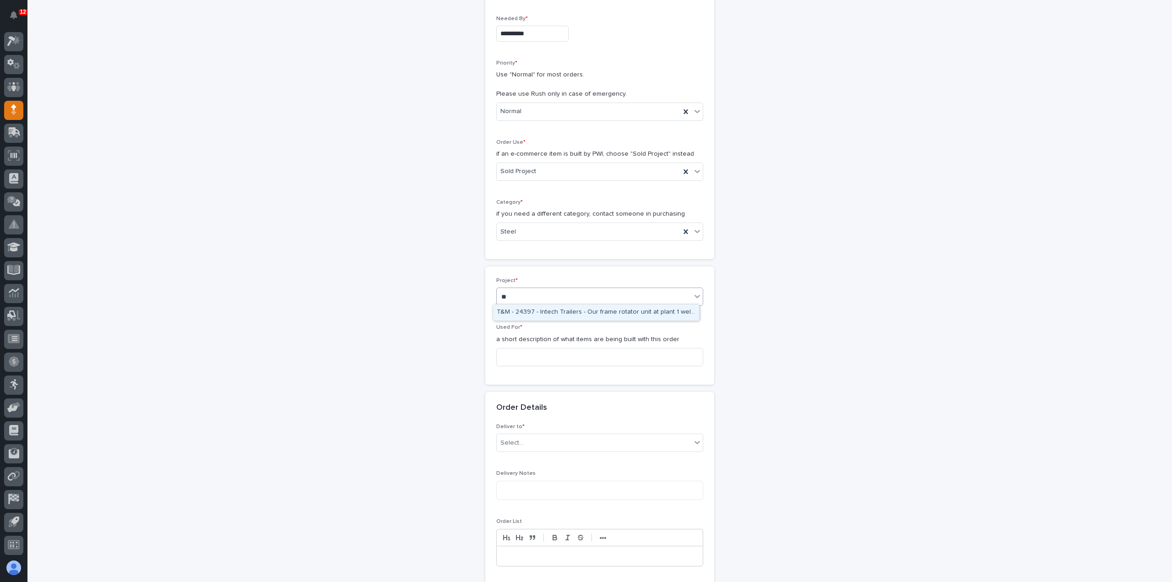
type input "*"
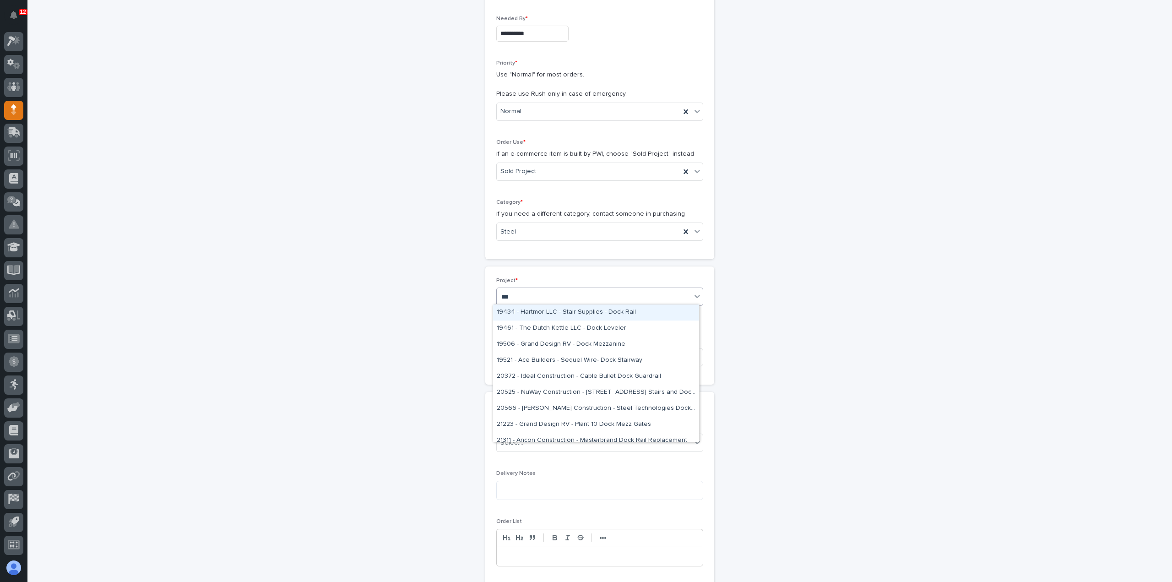
type input "****"
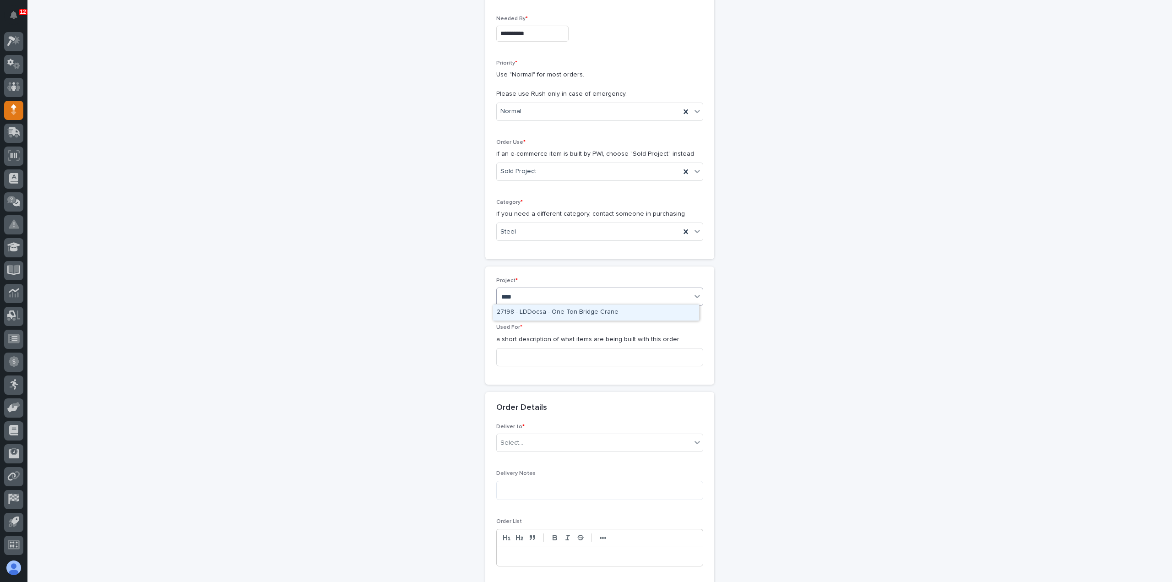
click at [641, 313] on div "27198 - LDDocsa - One Ton Bridge Crane" at bounding box center [596, 312] width 206 height 16
click at [605, 356] on input at bounding box center [599, 357] width 207 height 18
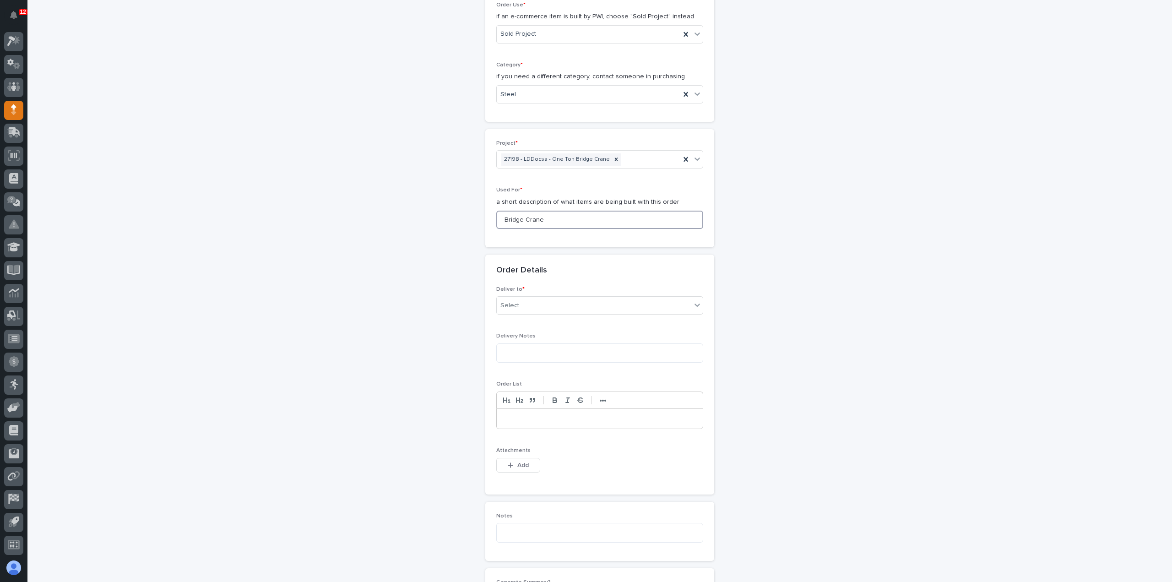
type input "Bridge Crane"
click at [573, 307] on div "Select..." at bounding box center [594, 305] width 194 height 15
click at [566, 324] on div "PWI" at bounding box center [596, 321] width 206 height 16
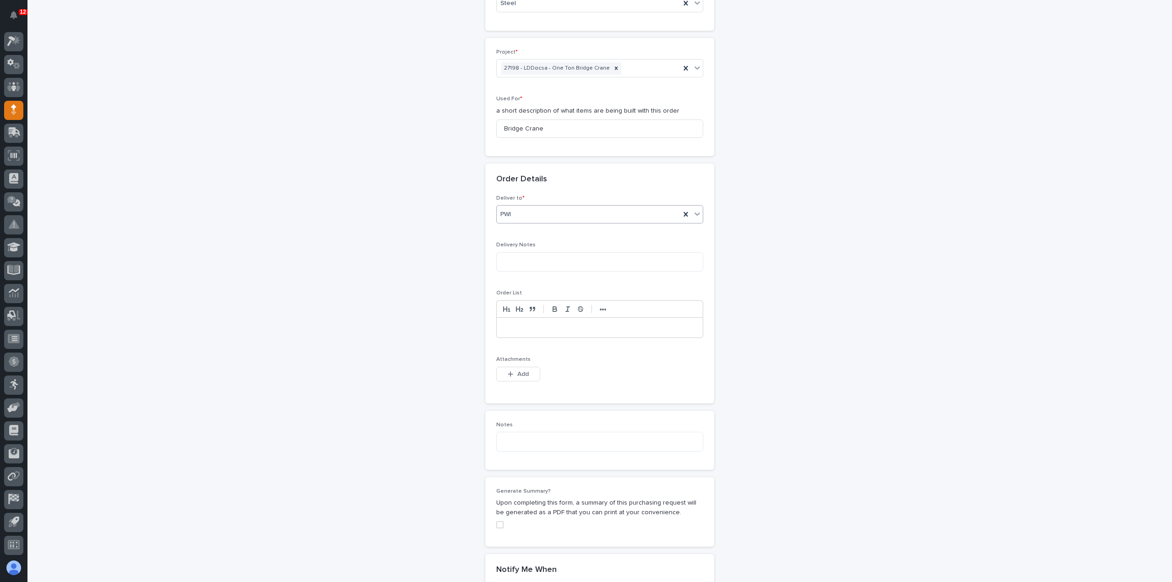
scroll to position [395, 0]
click at [525, 370] on button "Add" at bounding box center [518, 373] width 44 height 15
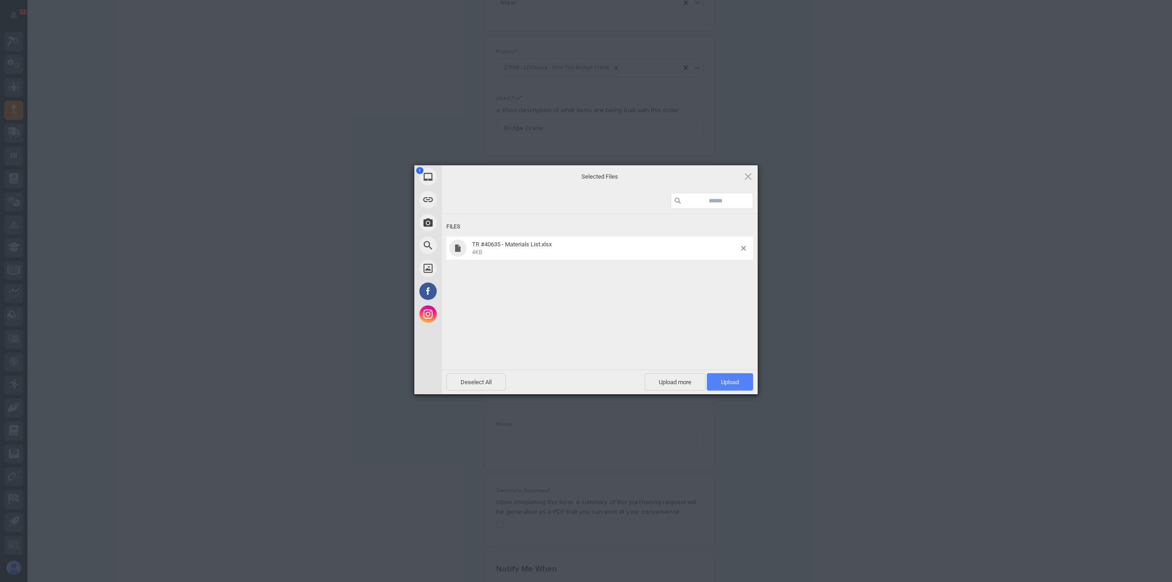
click at [728, 388] on span "Upload 1" at bounding box center [730, 381] width 46 height 17
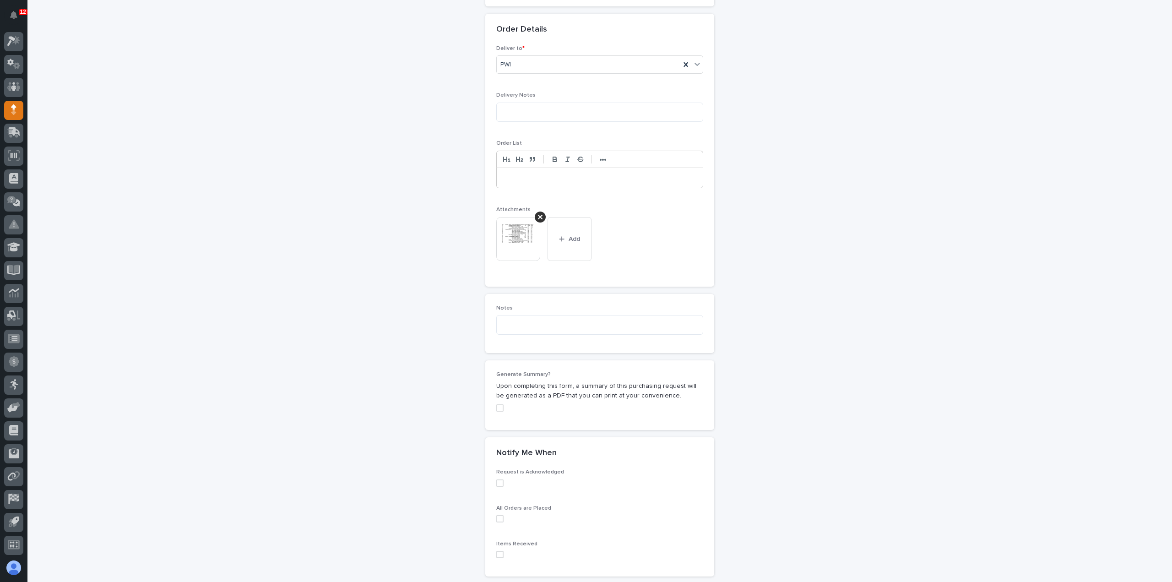
scroll to position [630, 0]
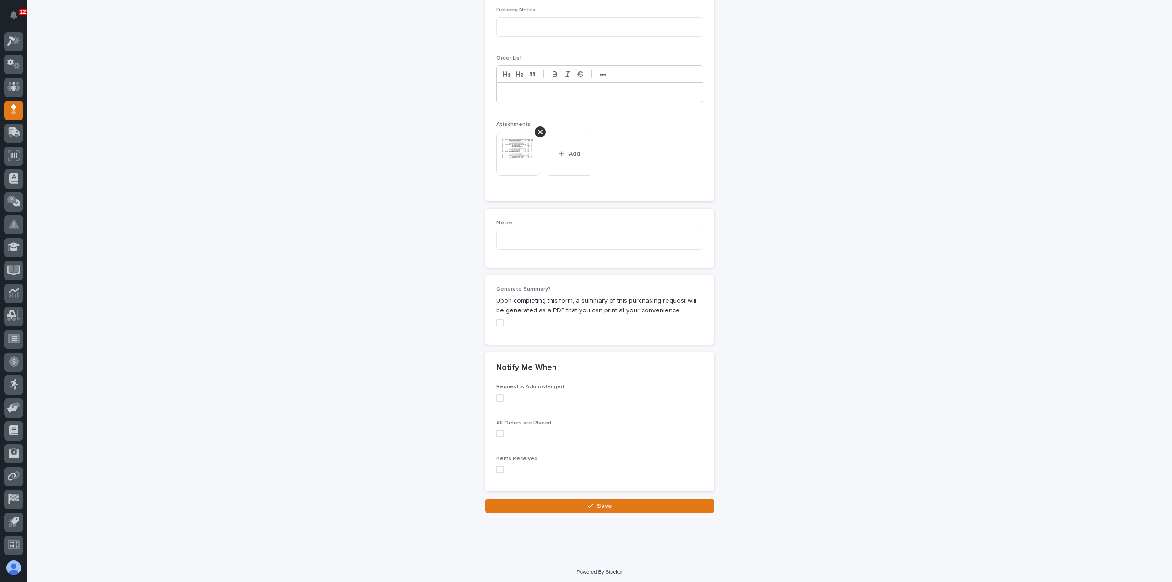
click at [496, 465] on span at bounding box center [499, 468] width 7 height 7
click at [510, 505] on button "Save" at bounding box center [599, 505] width 229 height 15
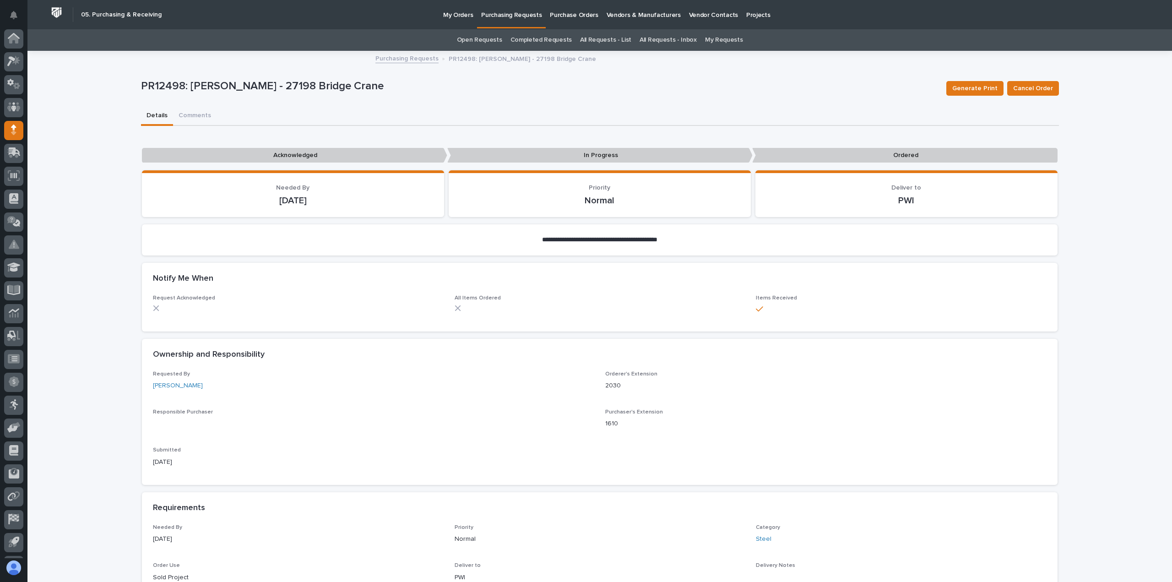
scroll to position [20, 0]
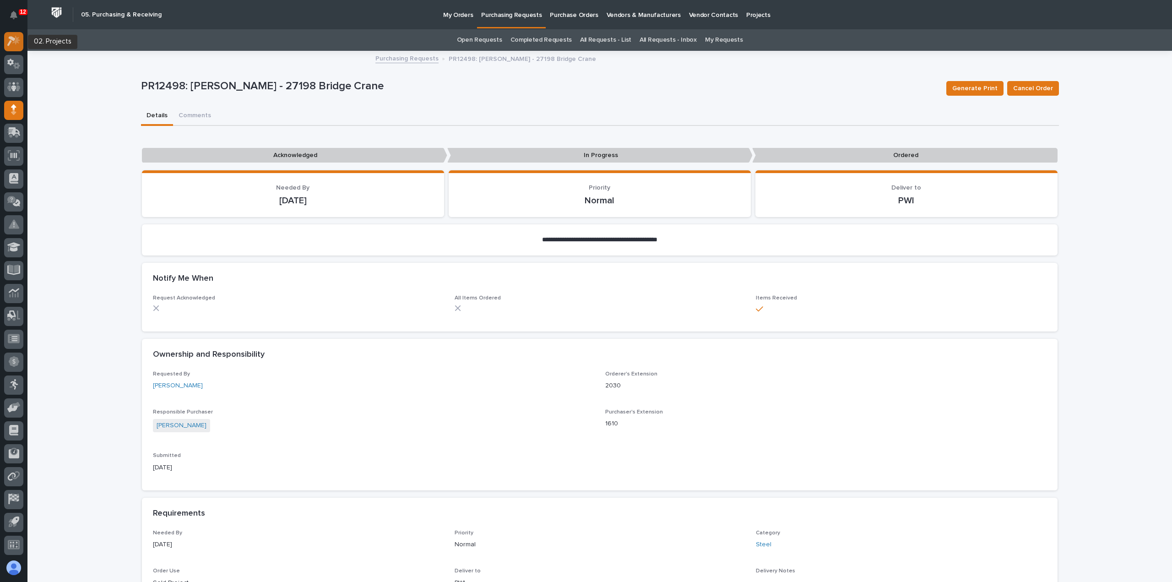
click at [16, 48] on div at bounding box center [13, 41] width 19 height 19
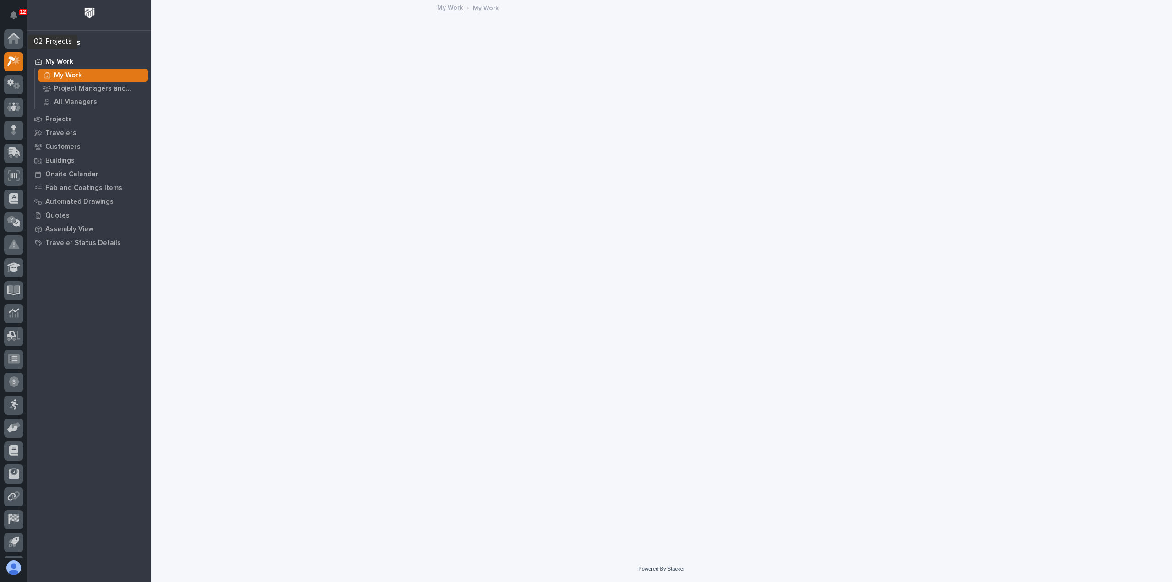
scroll to position [20, 0]
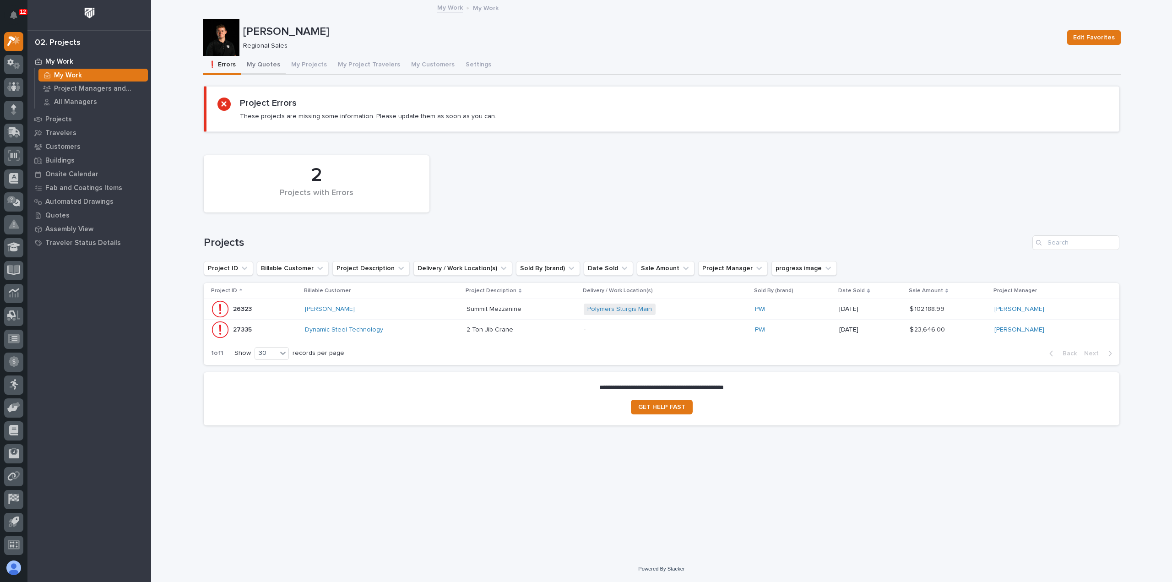
click at [259, 66] on button "My Quotes" at bounding box center [263, 65] width 44 height 19
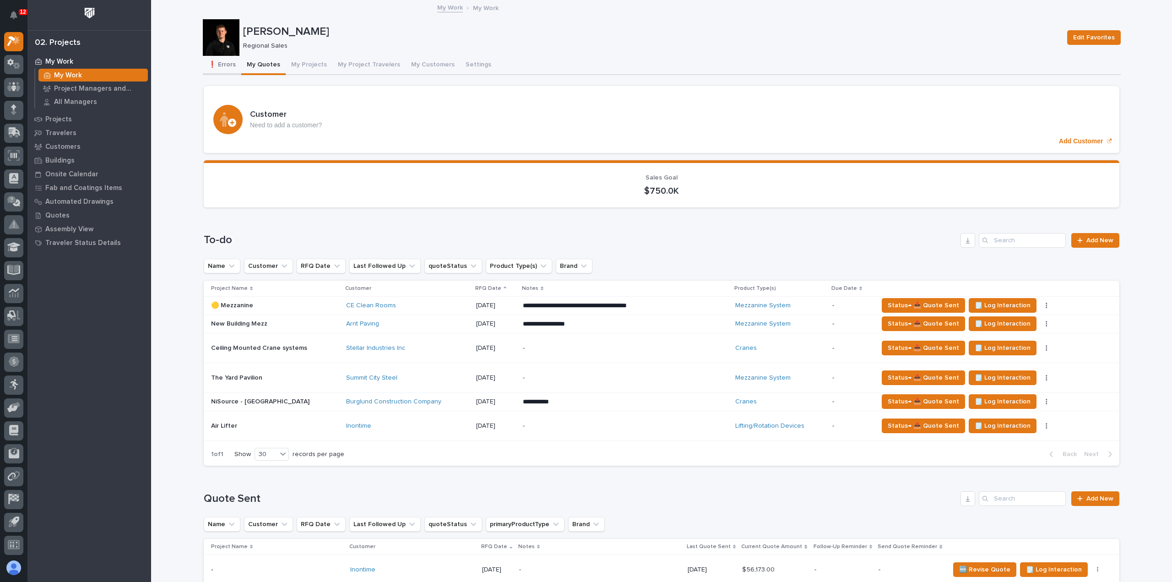
click at [222, 66] on button "❗ Errors" at bounding box center [222, 65] width 38 height 19
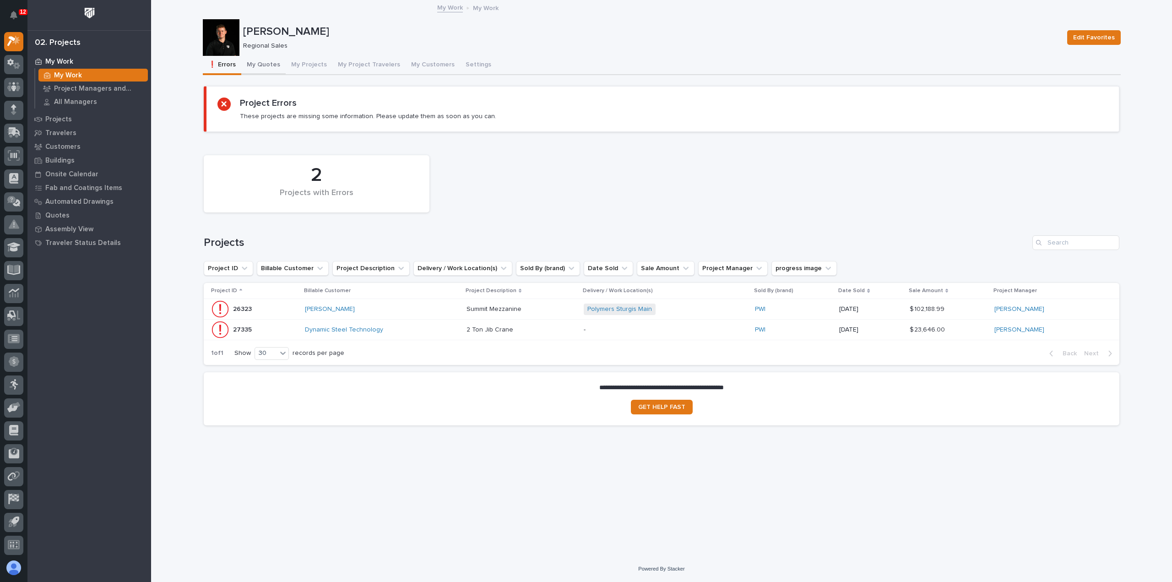
click at [266, 65] on button "My Quotes" at bounding box center [263, 65] width 44 height 19
